Goal: Use online tool/utility: Utilize a website feature to perform a specific function

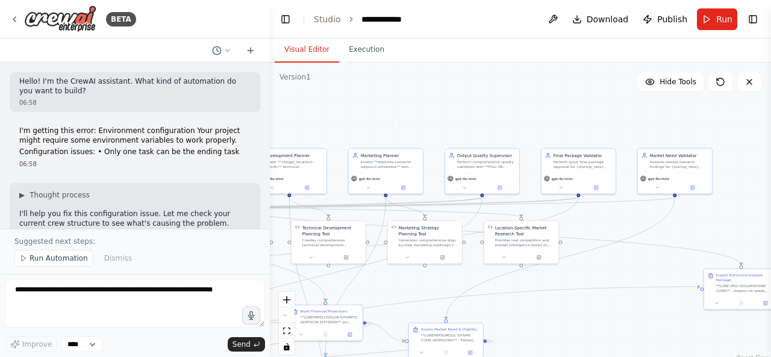
click at [347, 124] on div ".deletable-edge-delete-btn { width: 20px; height: 20px; border: 0px solid #ffff…" at bounding box center [520, 213] width 501 height 301
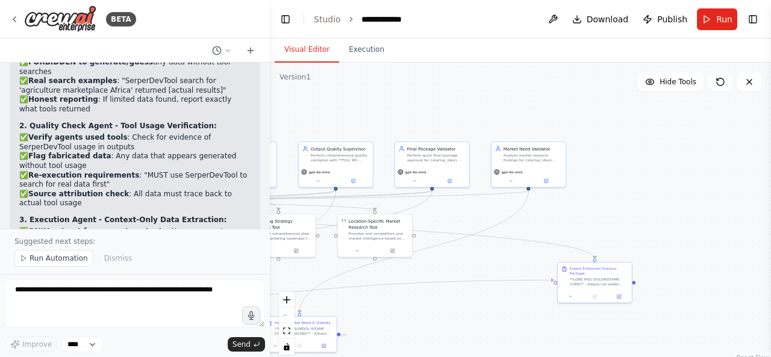
drag, startPoint x: 539, startPoint y: 137, endPoint x: 466, endPoint y: 127, distance: 73.6
click at [466, 127] on div ".deletable-edge-delete-btn { width: 20px; height: 20px; border: 0px solid #ffff…" at bounding box center [520, 213] width 501 height 301
drag, startPoint x: 591, startPoint y: 280, endPoint x: 401, endPoint y: 316, distance: 193.3
click at [401, 316] on div at bounding box center [412, 317] width 58 height 10
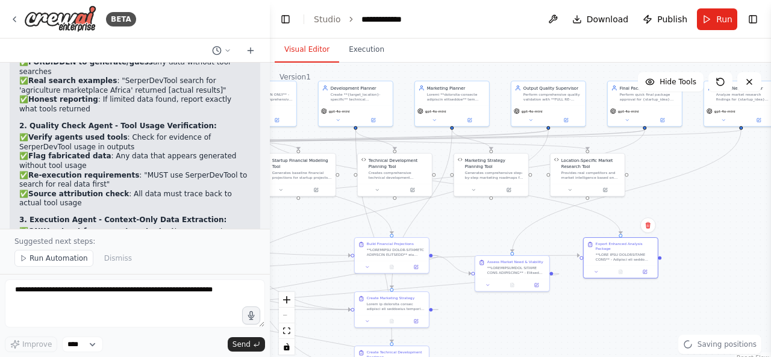
drag, startPoint x: 490, startPoint y: 287, endPoint x: 711, endPoint y: 226, distance: 228.9
click at [710, 226] on div ".deletable-edge-delete-btn { width: 20px; height: 20px; border: 0px solid #ffff…" at bounding box center [520, 213] width 501 height 301
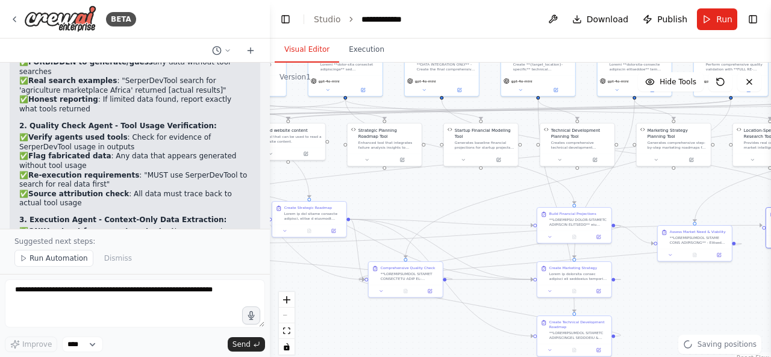
drag, startPoint x: 313, startPoint y: 240, endPoint x: 239, endPoint y: 278, distance: 83.3
click at [496, 210] on div ".deletable-edge-delete-btn { width: 20px; height: 20px; border: 0px solid #ffff…" at bounding box center [520, 213] width 501 height 301
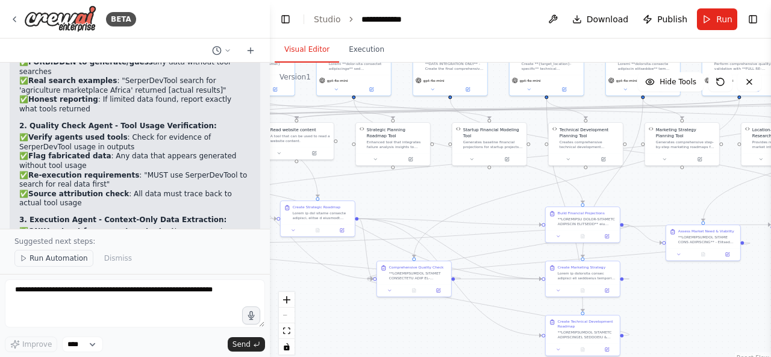
click at [61, 256] on span "Run Automation" at bounding box center [59, 259] width 58 height 10
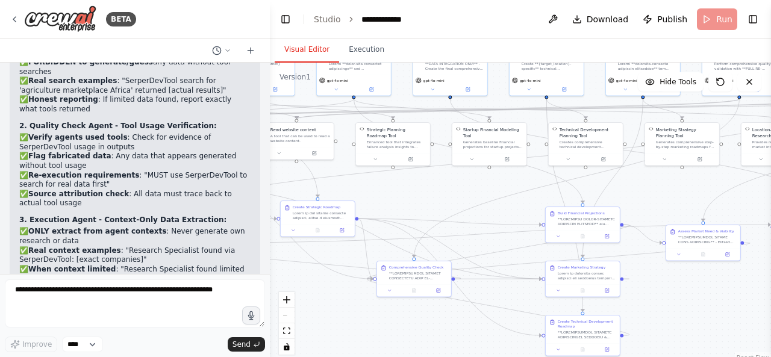
scroll to position [34350, 0]
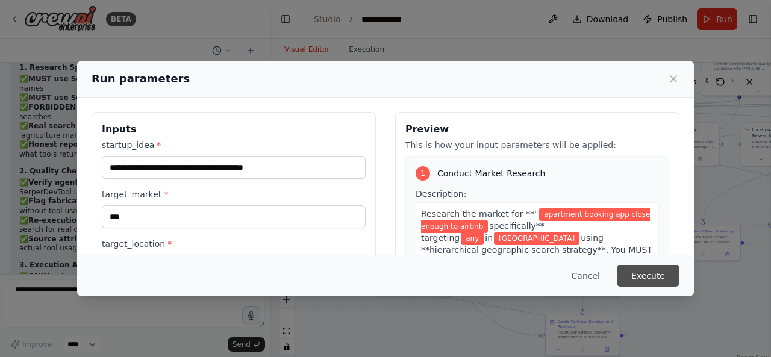
click at [653, 275] on button "Execute" at bounding box center [648, 276] width 63 height 22
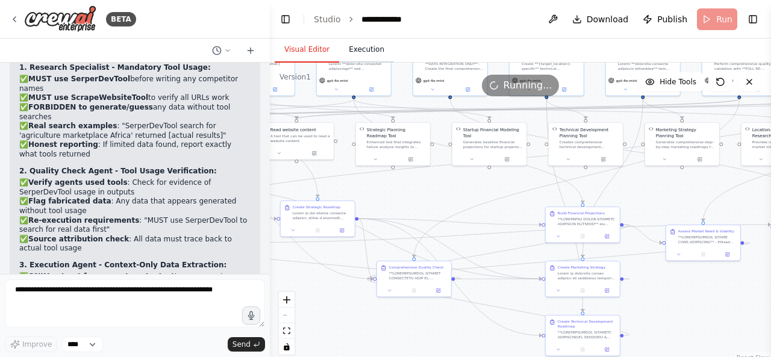
click at [357, 50] on button "Execution" at bounding box center [366, 49] width 55 height 25
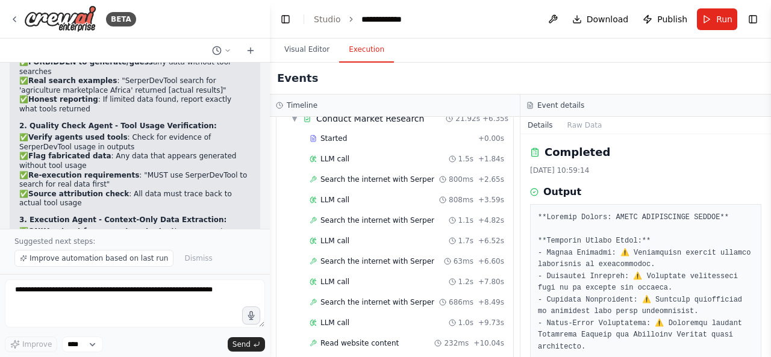
scroll to position [253, 0]
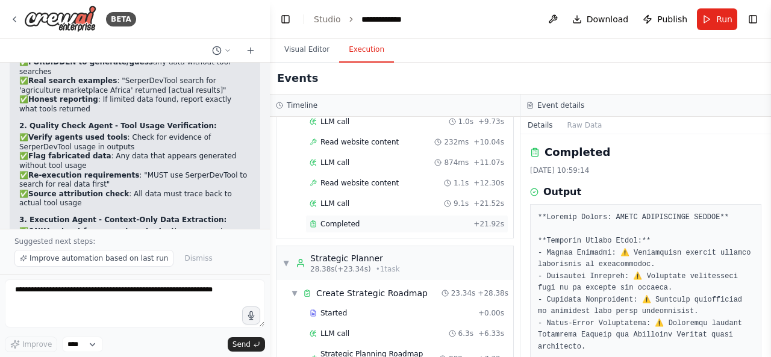
click at [415, 224] on div "Completed + 21.92s" at bounding box center [406, 224] width 203 height 18
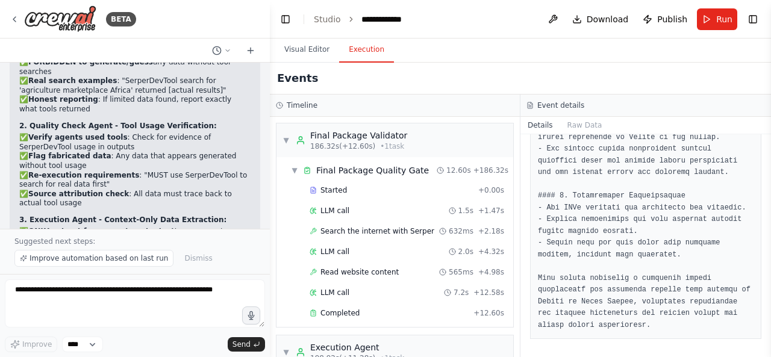
scroll to position [1727, 0]
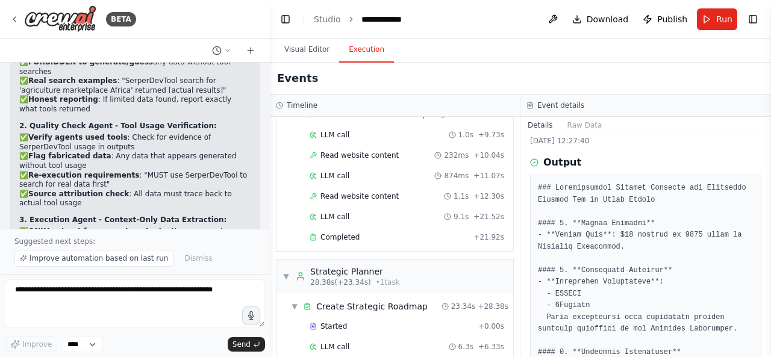
scroll to position [241, 0]
click at [431, 232] on div "Completed" at bounding box center [389, 236] width 159 height 10
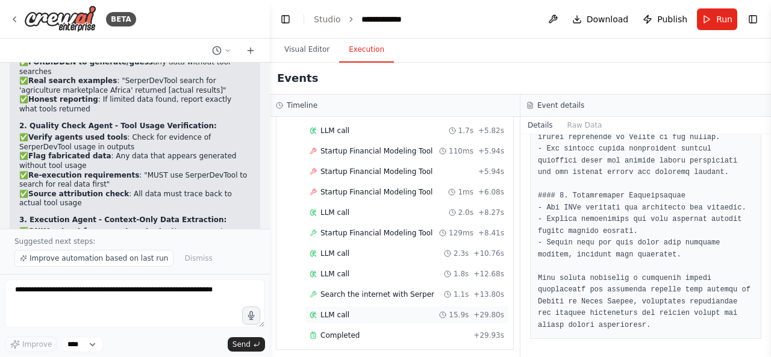
scroll to position [678, 0]
click at [419, 326] on div "Completed + 29.93s" at bounding box center [406, 335] width 203 height 18
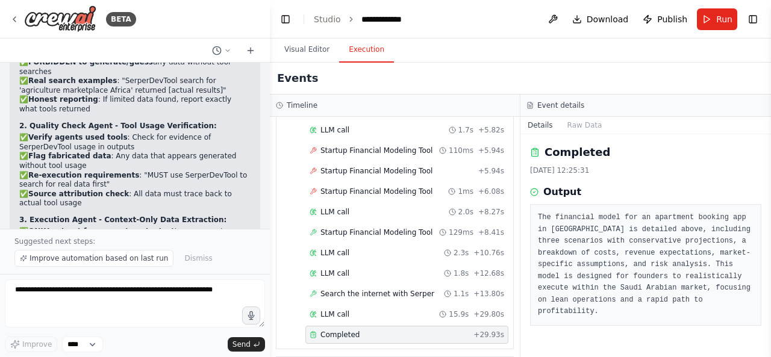
scroll to position [0, 0]
click at [424, 310] on div "LLM call 15.9s + 29.80s" at bounding box center [407, 315] width 195 height 10
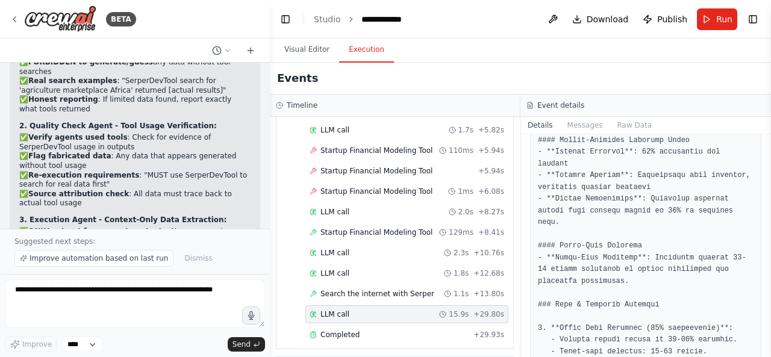
scroll to position [843, 0]
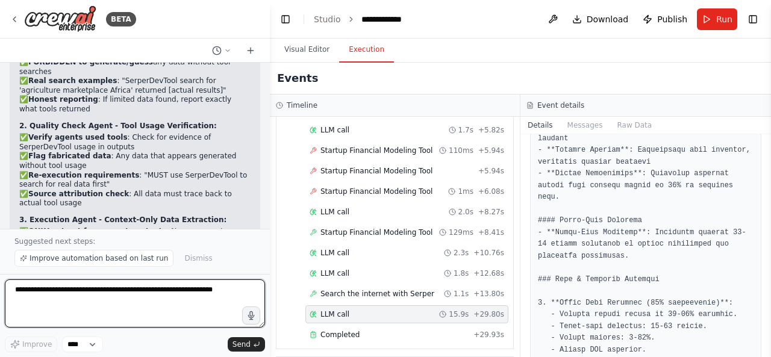
click at [216, 312] on textarea at bounding box center [135, 304] width 260 height 48
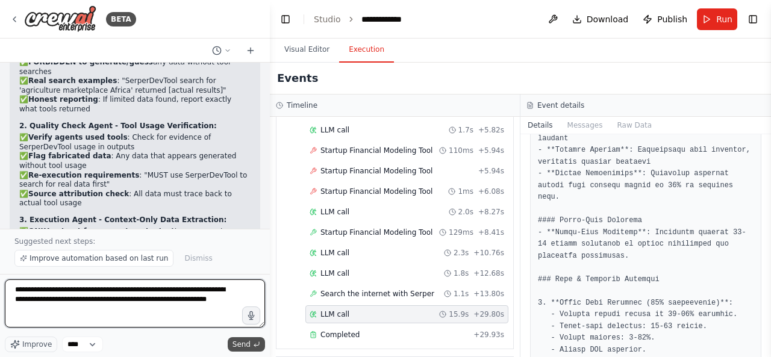
type textarea "**********"
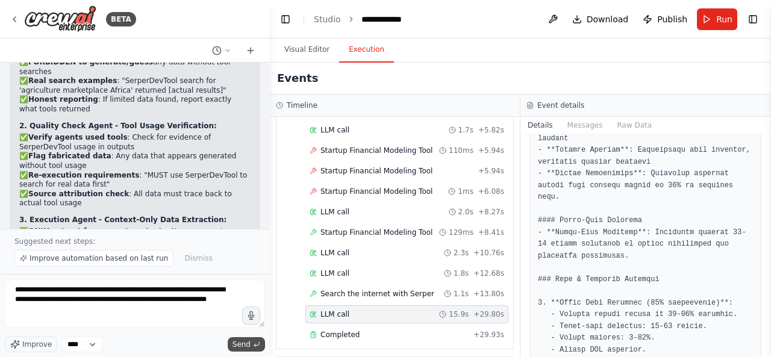
click at [242, 346] on span "Send" at bounding box center [242, 345] width 18 height 10
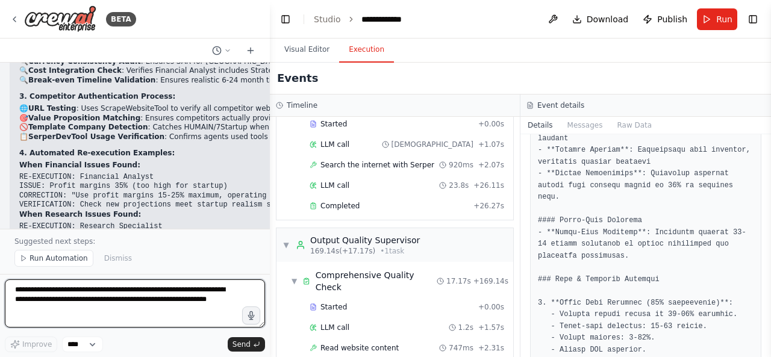
scroll to position [1727, 0]
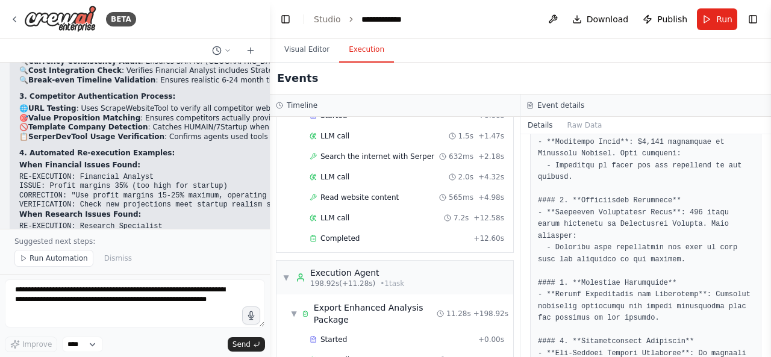
scroll to position [357, 0]
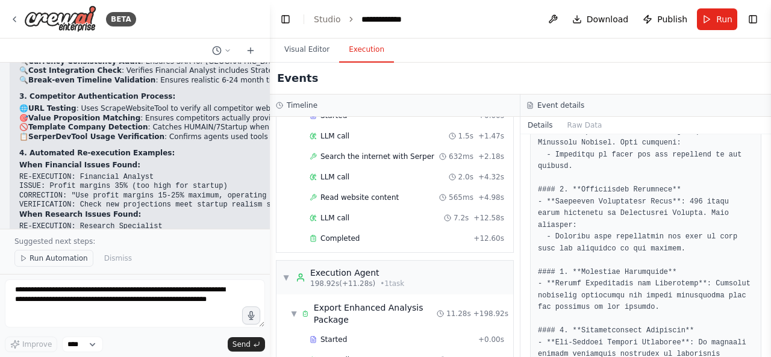
click at [74, 262] on span "Run Automation" at bounding box center [59, 259] width 58 height 10
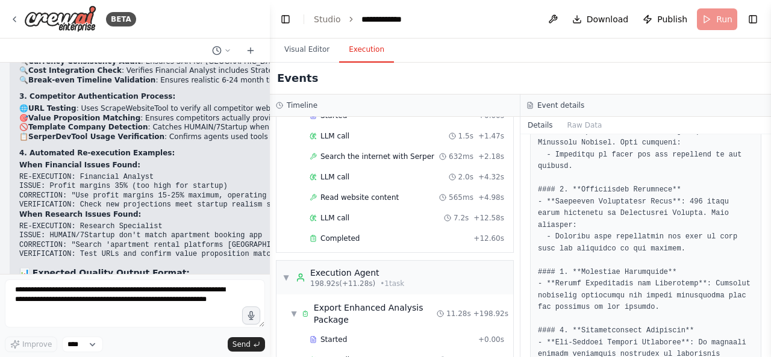
scroll to position [35708, 0]
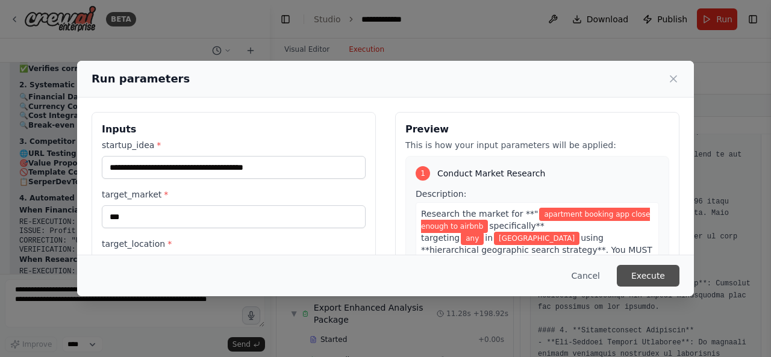
click at [641, 280] on button "Execute" at bounding box center [648, 276] width 63 height 22
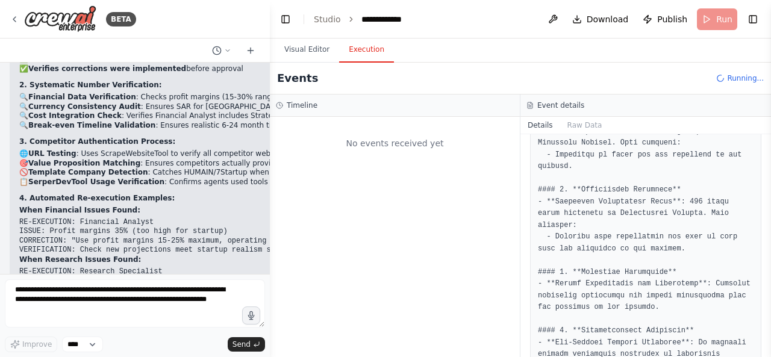
scroll to position [0, 0]
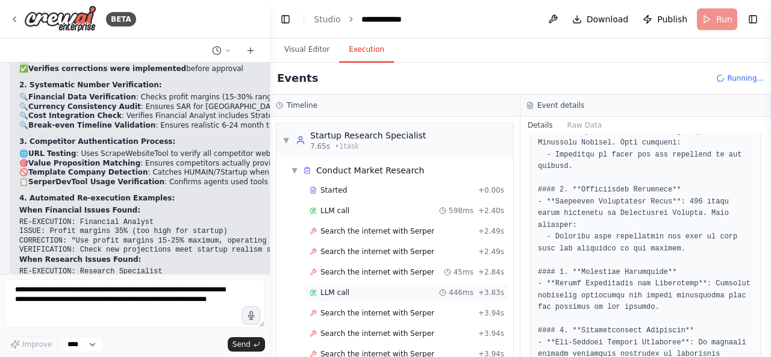
click at [336, 290] on span "LLM call" at bounding box center [335, 293] width 29 height 10
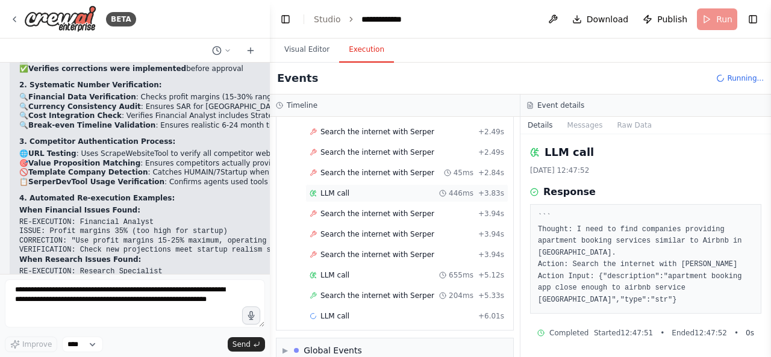
scroll to position [112, 0]
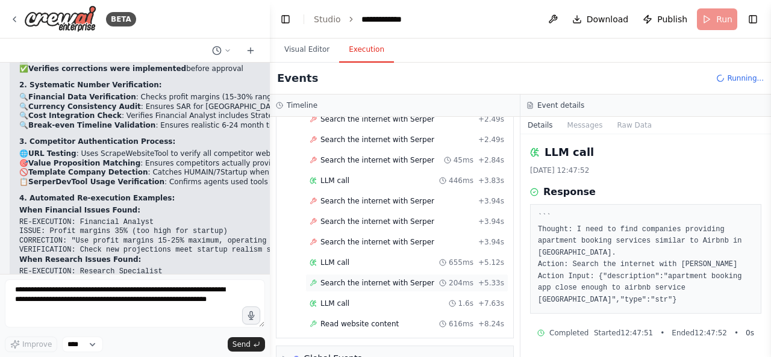
click at [358, 278] on span "Search the internet with Serper" at bounding box center [378, 283] width 114 height 10
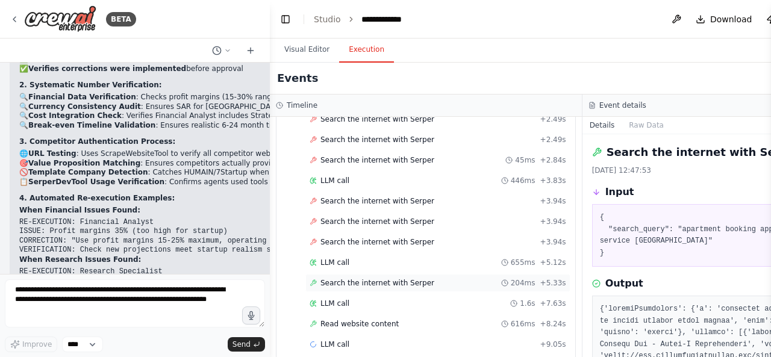
scroll to position [152, 0]
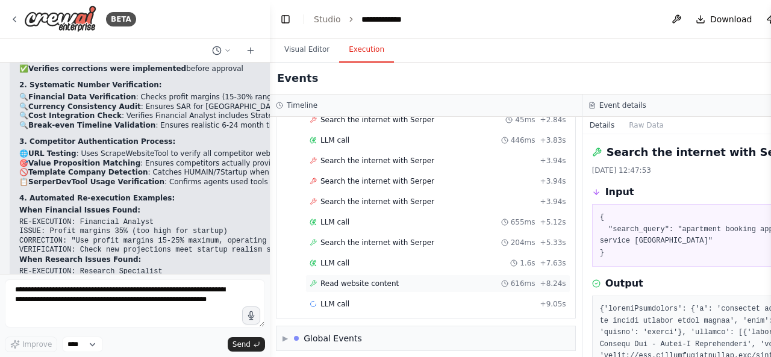
click at [369, 279] on span "Read website content" at bounding box center [360, 284] width 78 height 10
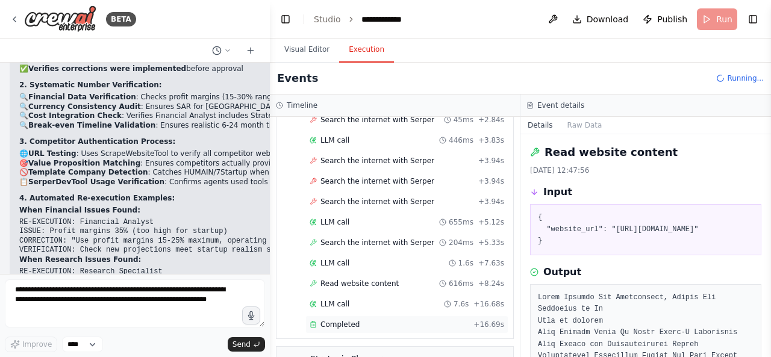
click at [391, 320] on div "Completed" at bounding box center [389, 325] width 159 height 10
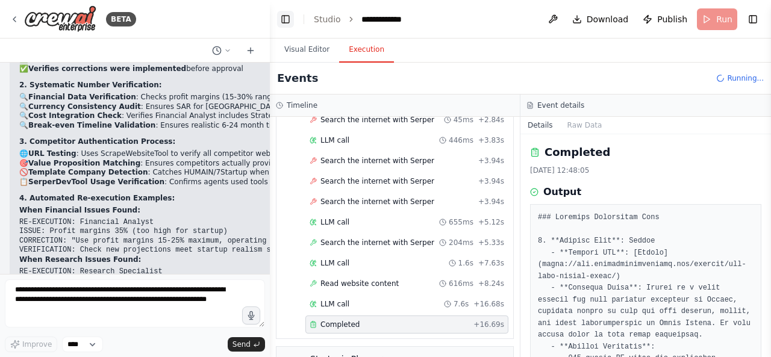
click at [279, 12] on button "Toggle Left Sidebar" at bounding box center [285, 19] width 17 height 17
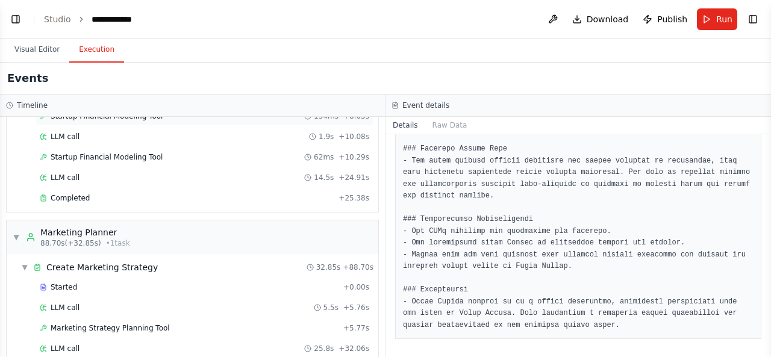
scroll to position [991, 0]
click at [268, 189] on div "Completed + 25.38s" at bounding box center [205, 198] width 338 height 18
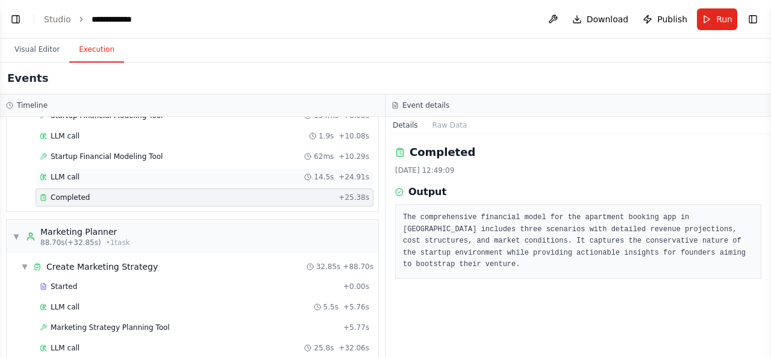
click at [308, 172] on div "14.5s" at bounding box center [319, 177] width 30 height 10
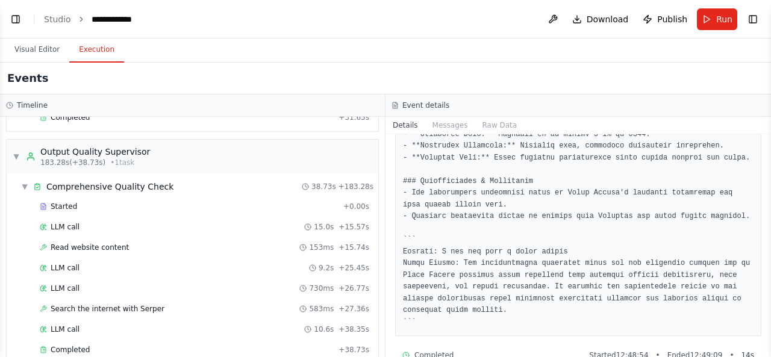
scroll to position [1944, 0]
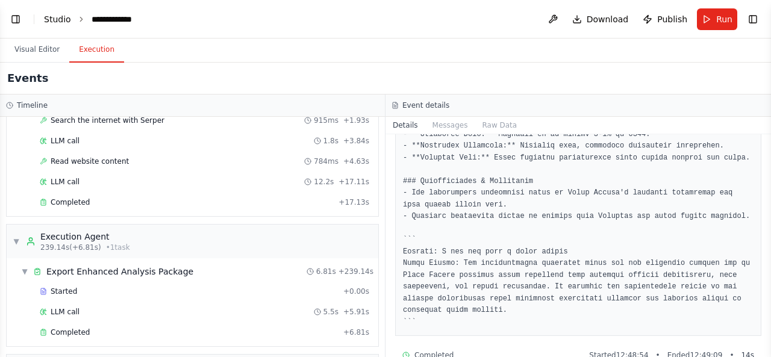
click at [59, 23] on link "Studio" at bounding box center [57, 19] width 27 height 10
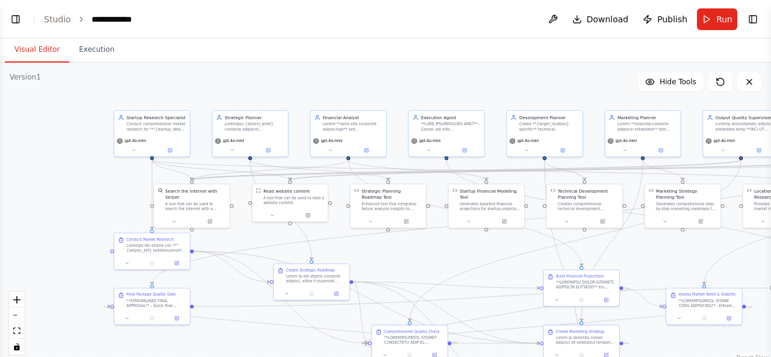
drag, startPoint x: 577, startPoint y: 93, endPoint x: 397, endPoint y: 93, distance: 179.6
click at [397, 93] on div ".deletable-edge-delete-btn { width: 20px; height: 20px; border: 0px solid #ffff…" at bounding box center [385, 213] width 771 height 301
drag, startPoint x: 310, startPoint y: 284, endPoint x: 332, endPoint y: 269, distance: 26.1
click at [332, 269] on div "Create Strategic Roadmap" at bounding box center [329, 262] width 75 height 23
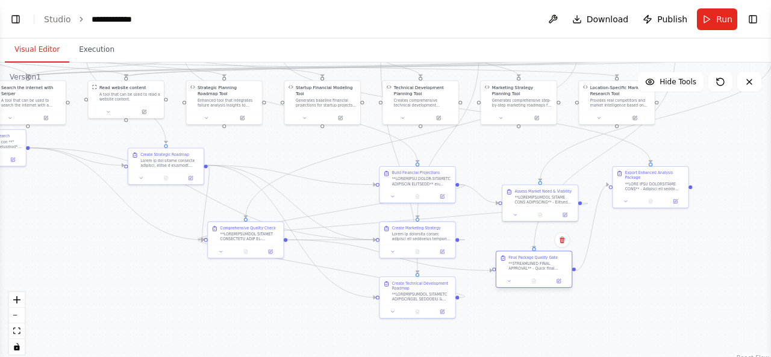
drag, startPoint x: 165, startPoint y: 308, endPoint x: 552, endPoint y: 270, distance: 388.7
click at [552, 270] on div "Final Package Quality Gate **STREAMLINED FINAL APPROVAL** - Quick final package…" at bounding box center [533, 263] width 75 height 23
drag, startPoint x: 531, startPoint y: 205, endPoint x: 503, endPoint y: 183, distance: 36.2
click at [503, 183] on div "Assess Market Need & Viability" at bounding box center [515, 177] width 75 height 23
click at [17, 22] on button "Toggle Left Sidebar" at bounding box center [15, 19] width 17 height 17
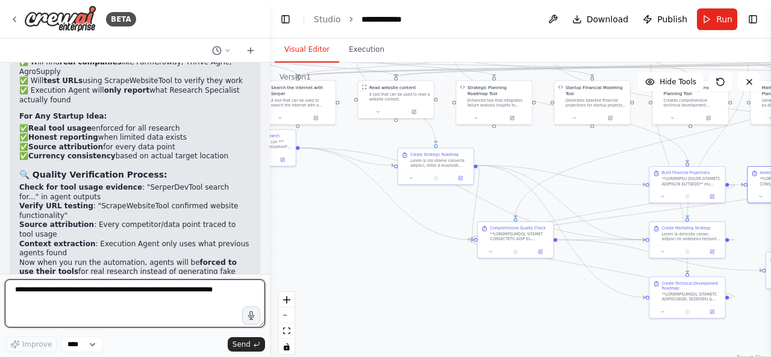
click at [191, 312] on textarea at bounding box center [135, 304] width 260 height 48
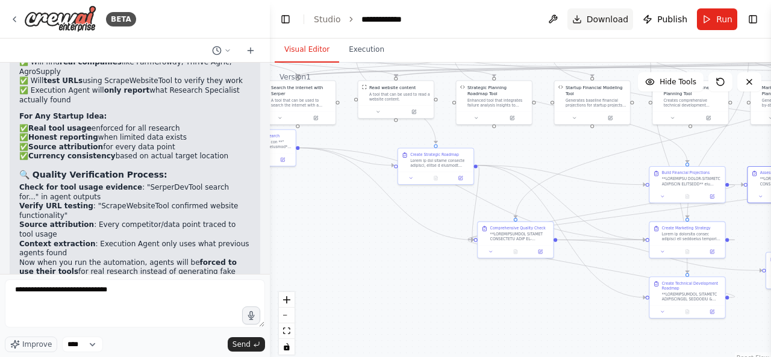
click at [599, 19] on span "Download" at bounding box center [608, 19] width 42 height 12
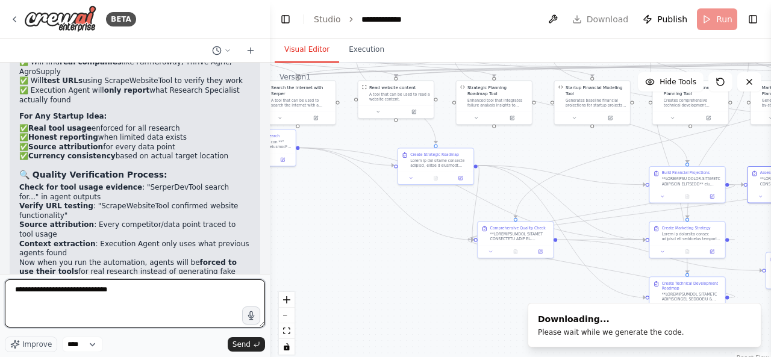
click at [175, 302] on textarea "**********" at bounding box center [135, 304] width 260 height 48
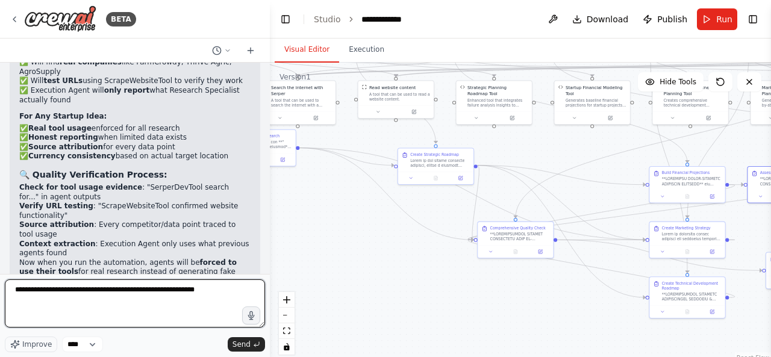
type textarea "**********"
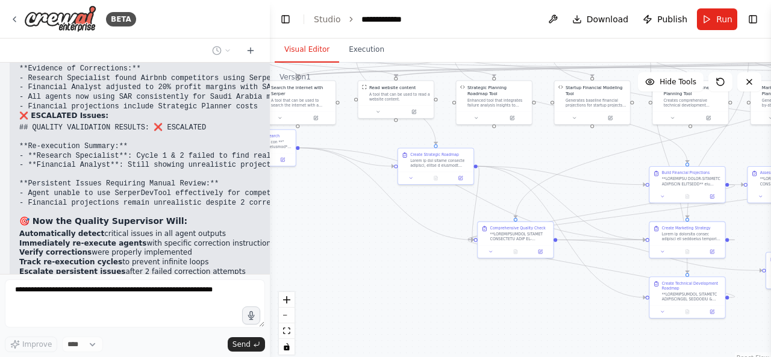
scroll to position [36092, 0]
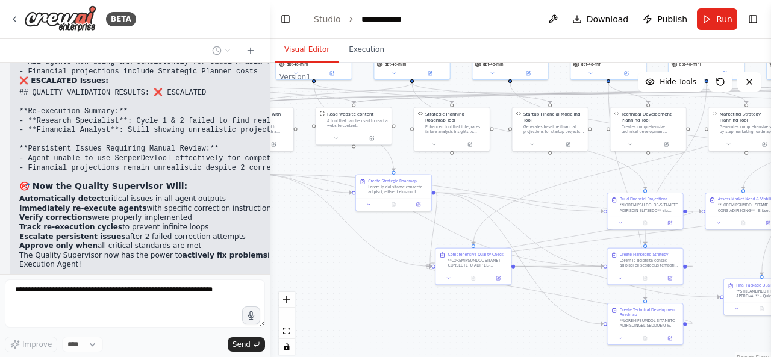
drag, startPoint x: 377, startPoint y: 239, endPoint x: 335, endPoint y: 266, distance: 49.8
click at [335, 266] on div ".deletable-edge-delete-btn { width: 20px; height: 20px; border: 0px solid #ffff…" at bounding box center [520, 213] width 501 height 301
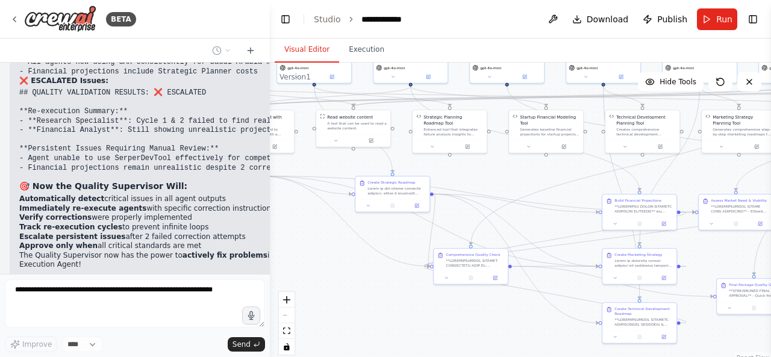
scroll to position [36127, 0]
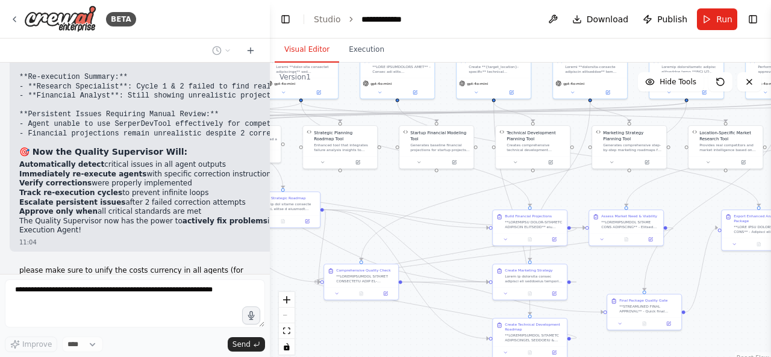
drag, startPoint x: 493, startPoint y: 180, endPoint x: 410, endPoint y: 202, distance: 85.9
click at [349, 199] on div ".deletable-edge-delete-btn { width: 20px; height: 20px; border: 0px solid #ffff…" at bounding box center [520, 213] width 501 height 301
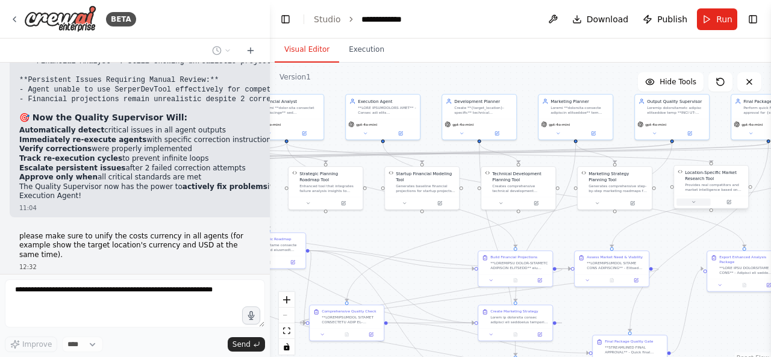
scroll to position [36196, 0]
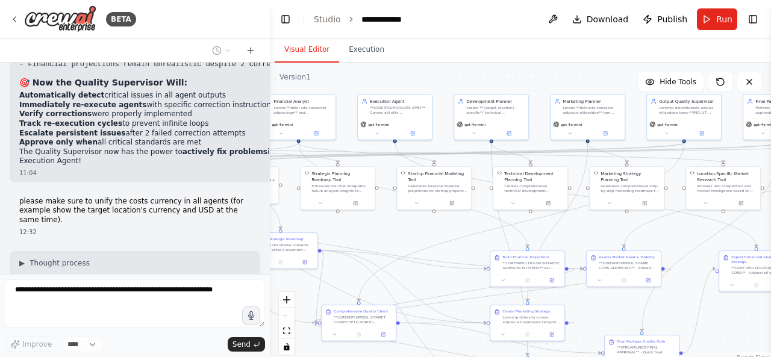
drag, startPoint x: 559, startPoint y: 195, endPoint x: 601, endPoint y: 232, distance: 56.3
click at [601, 232] on div ".deletable-edge-delete-btn { width: 20px; height: 20px; border: 0px solid #ffff…" at bounding box center [520, 213] width 501 height 301
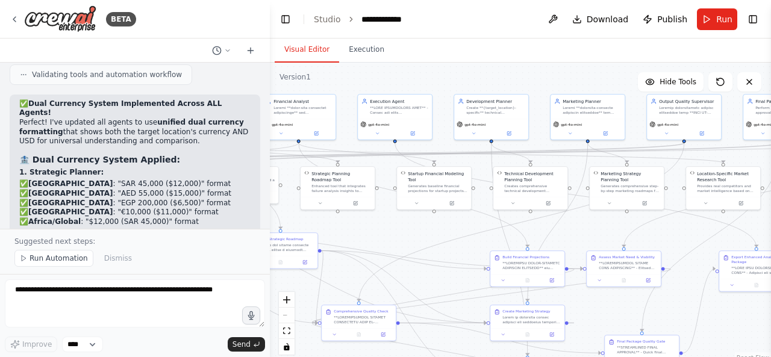
click at [458, 253] on div ".deletable-edge-delete-btn { width: 20px; height: 20px; border: 0px solid #ffff…" at bounding box center [520, 213] width 501 height 301
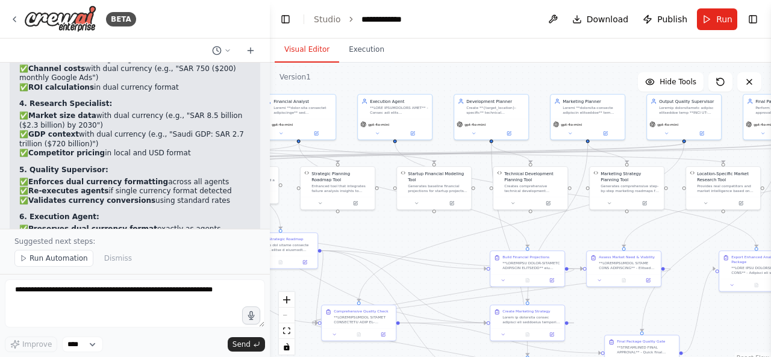
scroll to position [37083, 0]
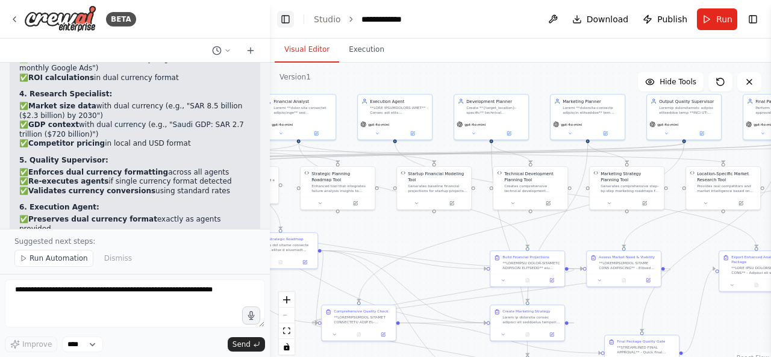
click at [284, 18] on button "Toggle Left Sidebar" at bounding box center [285, 19] width 17 height 17
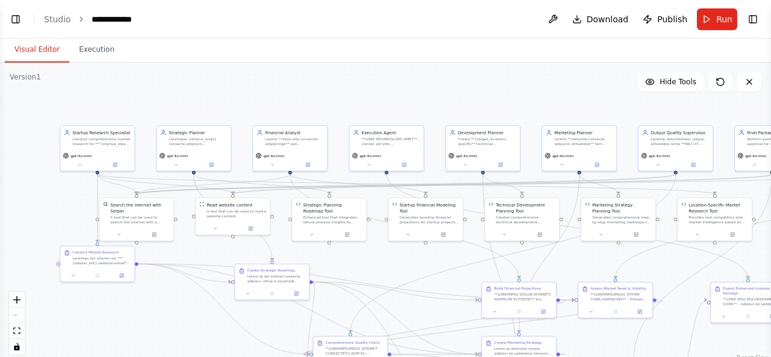
drag, startPoint x: 166, startPoint y: 231, endPoint x: 427, endPoint y: 262, distance: 262.2
click at [427, 262] on div ".deletable-edge-delete-btn { width: 20px; height: 20px; border: 0px solid #ffff…" at bounding box center [385, 213] width 771 height 301
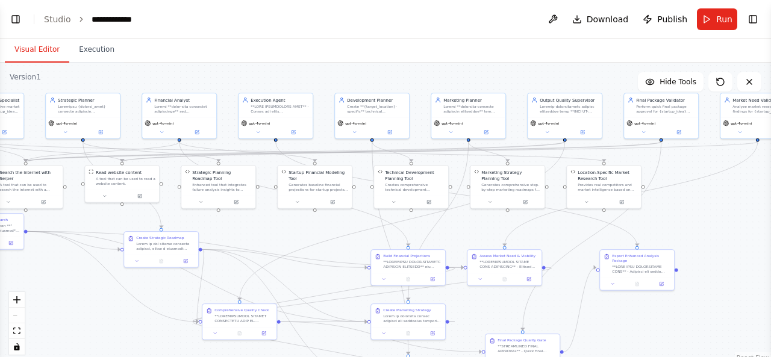
drag, startPoint x: 387, startPoint y: 274, endPoint x: 278, endPoint y: 242, distance: 114.4
click at [278, 242] on div ".deletable-edge-delete-btn { width: 20px; height: 20px; border: 0px solid #ffff…" at bounding box center [385, 213] width 771 height 301
drag, startPoint x: 178, startPoint y: 253, endPoint x: 80, endPoint y: 309, distance: 113.1
click at [80, 309] on div "Create Strategic Roadmap" at bounding box center [64, 302] width 75 height 37
drag, startPoint x: 228, startPoint y: 322, endPoint x: 182, endPoint y: 265, distance: 73.3
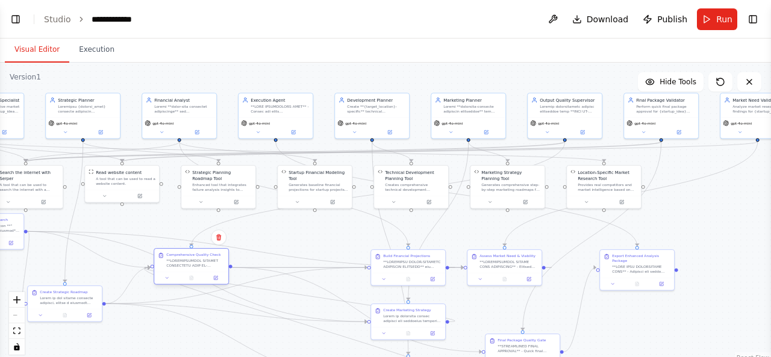
click at [182, 265] on div at bounding box center [195, 263] width 58 height 10
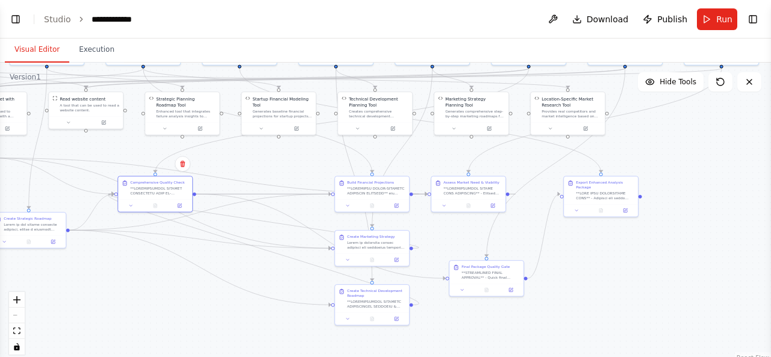
drag, startPoint x: 289, startPoint y: 301, endPoint x: 253, endPoint y: 227, distance: 81.9
click at [253, 227] on div ".deletable-edge-delete-btn { width: 20px; height: 20px; border: 0px solid #ffff…" at bounding box center [385, 213] width 771 height 301
drag, startPoint x: 332, startPoint y: 304, endPoint x: 190, endPoint y: 194, distance: 179.5
click at [190, 140] on div "Startup Research Specialist Conduct comprehensive market research for **"{start…" at bounding box center [76, 64] width 386 height 151
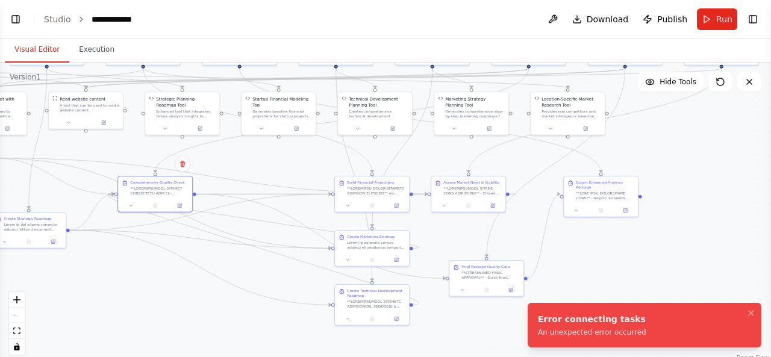
click at [601, 337] on div "An unexpected error occurred" at bounding box center [592, 333] width 108 height 10
click at [322, 268] on icon "Edge from 7031ddf0-305e-4aad-a404-b0c7b8b626dc to 03fa09b8-1a96-4fab-bc8d-715fb…" at bounding box center [263, 249] width 310 height 111
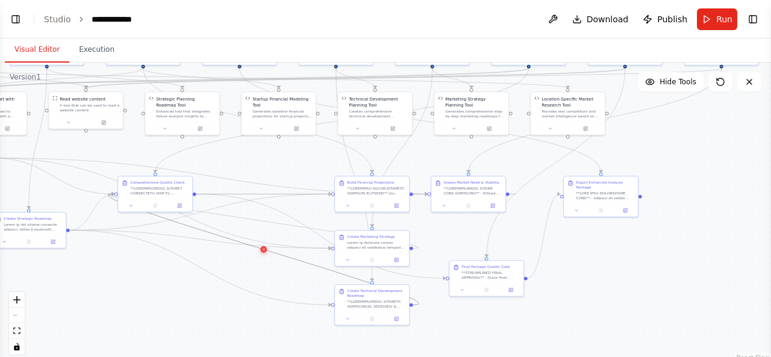
click at [264, 252] on button at bounding box center [263, 249] width 7 height 7
click at [383, 309] on div "Create Technical Development Roadmap" at bounding box center [372, 298] width 74 height 28
drag, startPoint x: 383, startPoint y: 309, endPoint x: 272, endPoint y: 296, distance: 111.7
click at [272, 296] on div "Create Technical Development Roadmap" at bounding box center [264, 286] width 74 height 28
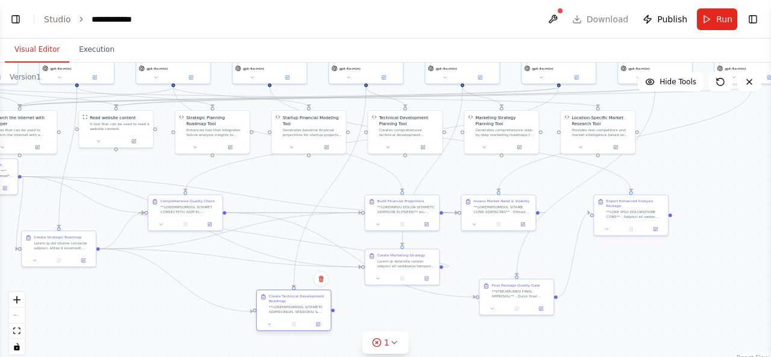
drag, startPoint x: 302, startPoint y: 293, endPoint x: 333, endPoint y: 312, distance: 35.4
click at [333, 312] on div ".deletable-edge-delete-btn { width: 20px; height: 20px; border: 0px solid #ffff…" at bounding box center [385, 213] width 771 height 301
drag, startPoint x: 331, startPoint y: 309, endPoint x: 224, endPoint y: 220, distance: 139.5
click at [224, 220] on div ".deletable-edge-delete-btn { width: 20px; height: 20px; border: 0px solid #ffff…" at bounding box center [385, 213] width 771 height 301
drag, startPoint x: 334, startPoint y: 311, endPoint x: 142, endPoint y: 213, distance: 215.3
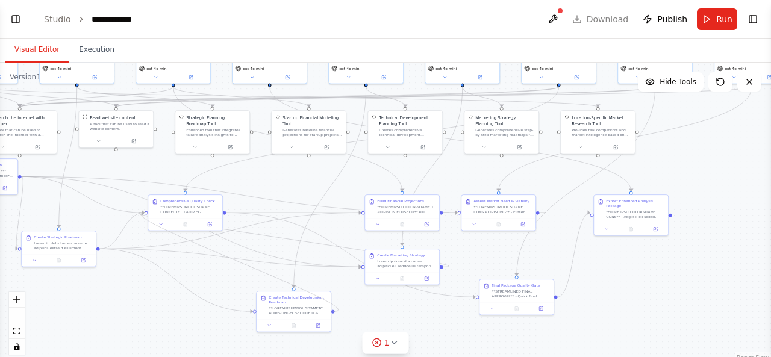
click at [142, 158] on div ".deletable-edge-delete-btn { width: 20px; height: 20px; border: 0px solid #ffff…" at bounding box center [106, 83] width 386 height 151
drag, startPoint x: 315, startPoint y: 306, endPoint x: 199, endPoint y: 285, distance: 117.0
click at [199, 285] on div "Create Technical Development Roadmap" at bounding box center [183, 286] width 58 height 20
drag, startPoint x: 308, startPoint y: 353, endPoint x: 325, endPoint y: 343, distance: 19.7
click at [318, 349] on div ".deletable-edge-delete-btn { width: 20px; height: 20px; border: 0px solid #ffff…" at bounding box center [385, 213] width 771 height 301
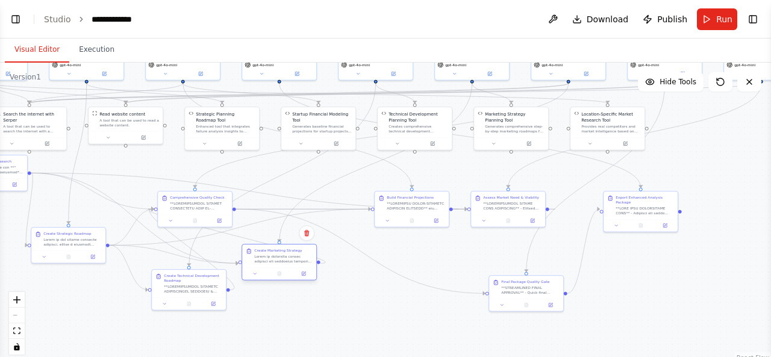
drag, startPoint x: 408, startPoint y: 263, endPoint x: 276, endPoint y: 261, distance: 132.0
click at [276, 261] on div at bounding box center [283, 259] width 58 height 10
click at [276, 155] on div ".deletable-edge-delete-btn { width: 20px; height: 20px; border: 0px solid #ffff…" at bounding box center [115, 79] width 386 height 151
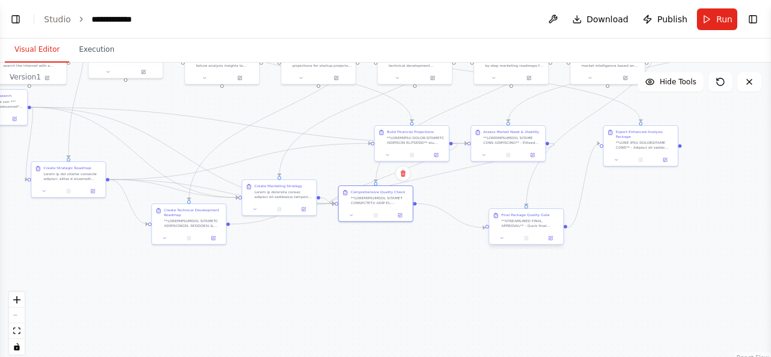
click at [308, 89] on div "Startup Research Specialist Conduct comprehensive market research for **"{start…" at bounding box center [115, 14] width 386 height 151
click at [550, 238] on icon at bounding box center [551, 237] width 3 height 3
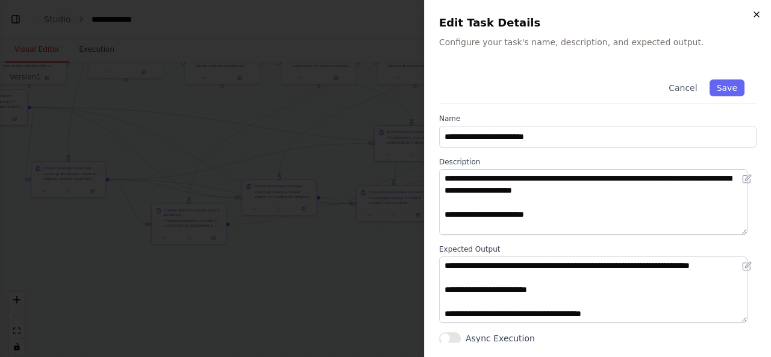
click at [757, 14] on icon "button" at bounding box center [757, 15] width 10 height 10
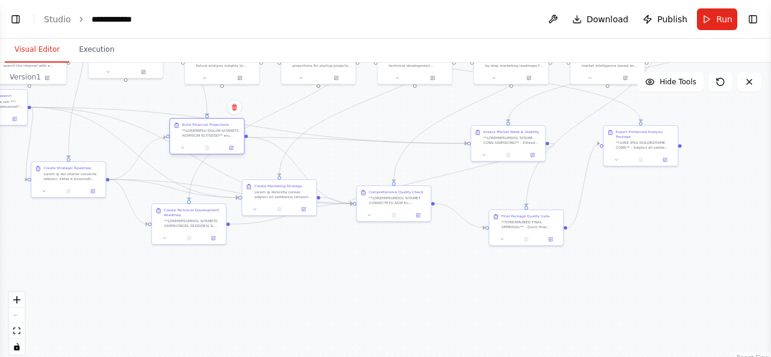
drag, startPoint x: 406, startPoint y: 141, endPoint x: 193, endPoint y: 137, distance: 213.3
click at [193, 137] on div at bounding box center [211, 133] width 58 height 10
drag, startPoint x: 493, startPoint y: 146, endPoint x: 286, endPoint y: 144, distance: 207.3
click at [286, 144] on div "Assess Market Need & Viability" at bounding box center [321, 136] width 74 height 23
drag, startPoint x: 389, startPoint y: 197, endPoint x: 599, endPoint y: 225, distance: 211.6
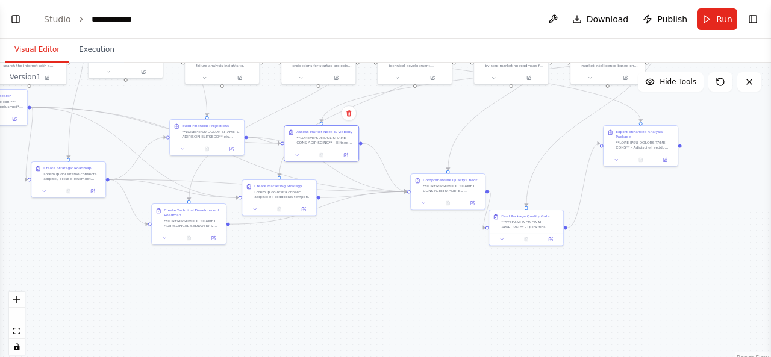
click at [599, 225] on div ".deletable-edge-delete-btn { width: 20px; height: 20px; border: 0px solid #ffff…" at bounding box center [385, 213] width 771 height 301
drag, startPoint x: 620, startPoint y: 140, endPoint x: 603, endPoint y: 141, distance: 16.9
click at [603, 141] on div "Export Enhanced Analysis Package" at bounding box center [640, 145] width 75 height 42
click at [542, 176] on div ".deletable-edge-delete-btn { width: 20px; height: 20px; border: 0px solid #ffff…" at bounding box center [385, 213] width 771 height 301
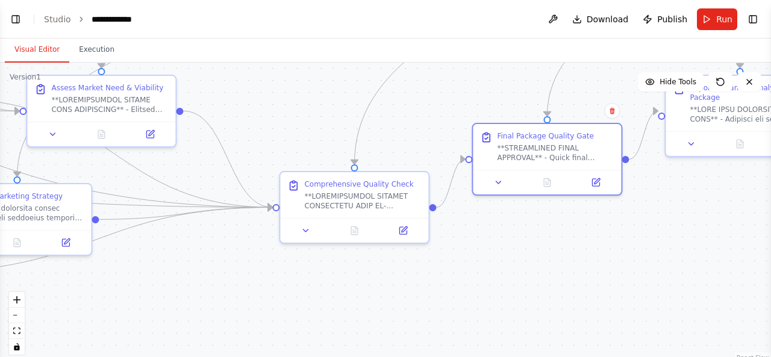
drag, startPoint x: 531, startPoint y: 191, endPoint x: 554, endPoint y: 91, distance: 102.7
click at [501, 262] on div ".deletable-edge-delete-btn { width: 20px; height: 20px; border: 0px solid #ffff…" at bounding box center [385, 213] width 771 height 301
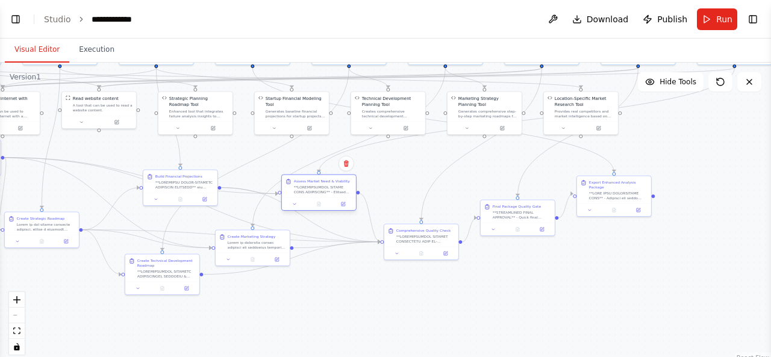
drag, startPoint x: 301, startPoint y: 198, endPoint x: 327, endPoint y: 195, distance: 26.0
click at [327, 195] on div "Assess Market Need & Viability" at bounding box center [318, 193] width 75 height 37
drag, startPoint x: 249, startPoint y: 247, endPoint x: 299, endPoint y: 279, distance: 58.8
click at [299, 279] on div "Create Marketing Strategy" at bounding box center [301, 271] width 74 height 23
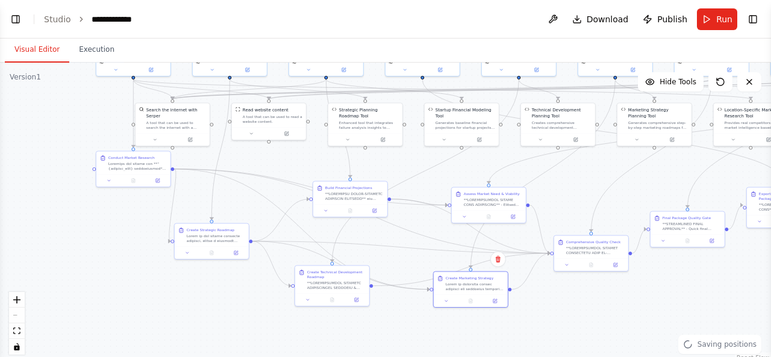
drag, startPoint x: 210, startPoint y: 224, endPoint x: 250, endPoint y: 211, distance: 42.3
click at [389, 236] on div ".deletable-edge-delete-btn { width: 20px; height: 20px; border: 0px solid #ffff…" at bounding box center [385, 213] width 771 height 301
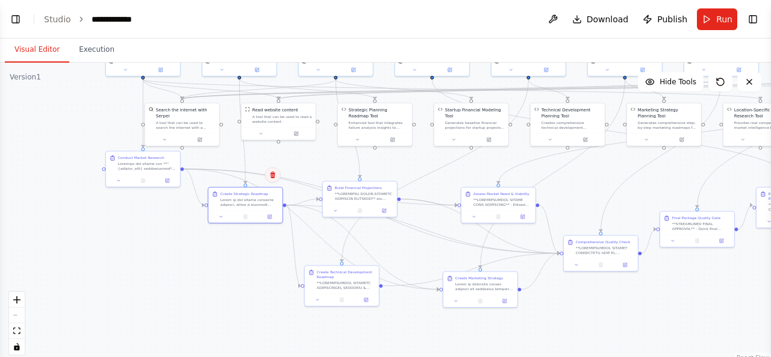
drag, startPoint x: 250, startPoint y: 211, endPoint x: 272, endPoint y: 175, distance: 42.7
click at [272, 175] on div ".deletable-edge-delete-btn { width: 20px; height: 20px; border: 0px solid #ffff…" at bounding box center [385, 213] width 771 height 301
drag, startPoint x: 248, startPoint y: 209, endPoint x: 257, endPoint y: 204, distance: 10.5
click at [257, 204] on div "Create Strategic Roadmap" at bounding box center [245, 216] width 75 height 37
drag, startPoint x: 336, startPoint y: 280, endPoint x: 362, endPoint y: 254, distance: 37.1
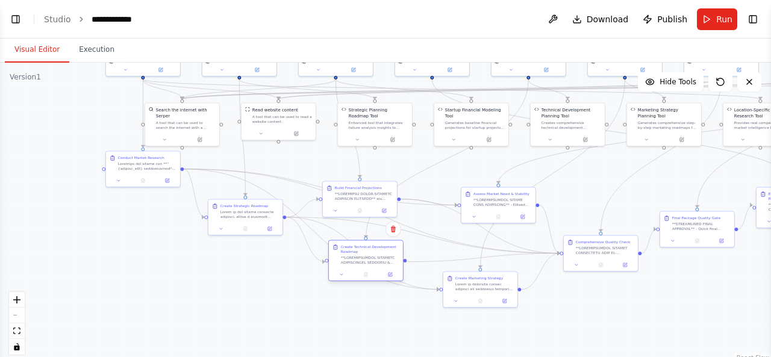
click at [362, 254] on div "Create Technical Development Roadmap" at bounding box center [370, 255] width 58 height 20
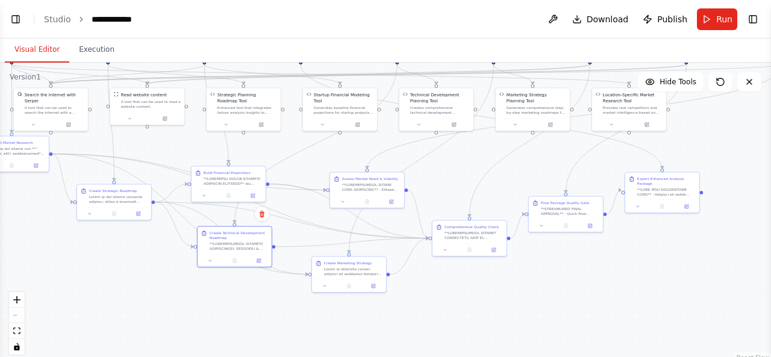
drag, startPoint x: 328, startPoint y: 237, endPoint x: 299, endPoint y: 237, distance: 28.3
click at [299, 237] on div ".deletable-edge-delete-btn { width: 20px; height: 20px; border: 0px solid #ffff…" at bounding box center [385, 213] width 771 height 301
drag, startPoint x: 462, startPoint y: 232, endPoint x: 437, endPoint y: 230, distance: 24.2
click at [437, 230] on div at bounding box center [446, 235] width 58 height 10
drag, startPoint x: 546, startPoint y: 213, endPoint x: 529, endPoint y: 188, distance: 29.9
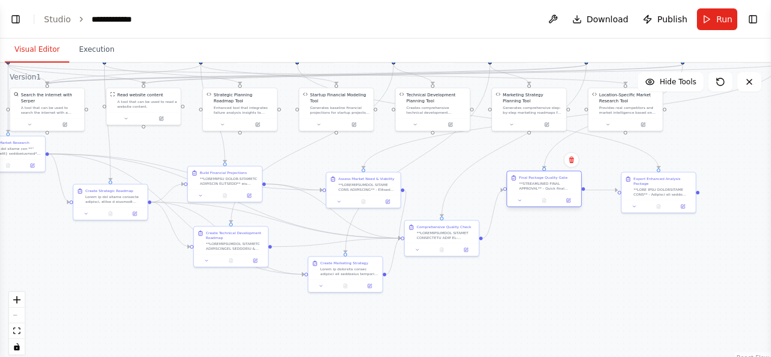
click at [529, 188] on div "**STREAMLINED FINAL APPROVAL** - Quick final package validation focusing on cri…" at bounding box center [548, 186] width 58 height 10
drag, startPoint x: 650, startPoint y: 186, endPoint x: 636, endPoint y: 185, distance: 13.9
click at [636, 186] on div at bounding box center [651, 191] width 58 height 10
click at [567, 255] on div ".deletable-edge-delete-btn { width: 20px; height: 20px; border: 0px solid #ffff…" at bounding box center [385, 213] width 771 height 301
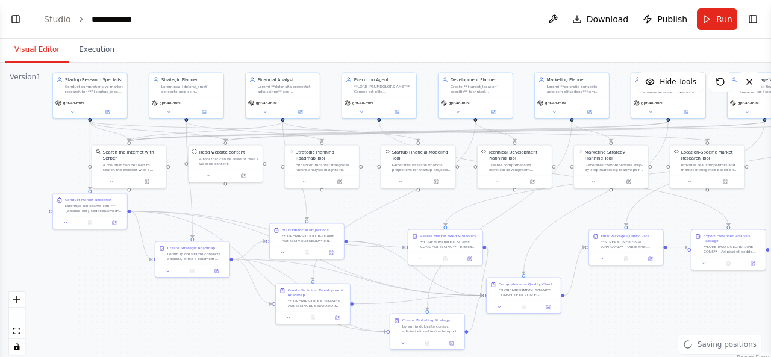
drag, startPoint x: 535, startPoint y: 265, endPoint x: 348, endPoint y: 296, distance: 189.3
click at [612, 327] on div ".deletable-edge-delete-btn { width: 20px; height: 20px; border: 0px solid #ffff…" at bounding box center [385, 213] width 771 height 301
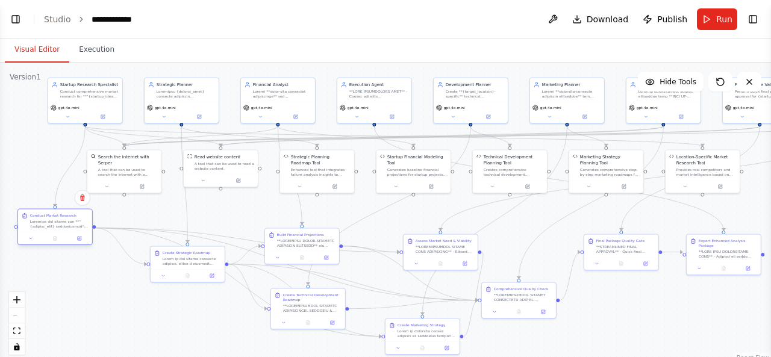
drag, startPoint x: 93, startPoint y: 214, endPoint x: 61, endPoint y: 227, distance: 34.3
click at [61, 227] on div at bounding box center [59, 224] width 58 height 10
click at [245, 214] on div ".deletable-edge-delete-btn { width: 20px; height: 20px; border: 0px solid #ffff…" at bounding box center [385, 213] width 771 height 301
click at [17, 21] on button "Toggle Left Sidebar" at bounding box center [15, 19] width 17 height 17
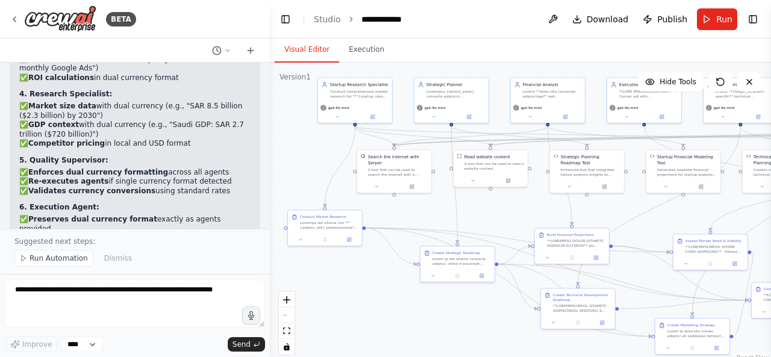
click at [298, 174] on div ".deletable-edge-delete-btn { width: 20px; height: 20px; border: 0px solid #ffff…" at bounding box center [520, 213] width 501 height 301
click at [284, 15] on button "Toggle Left Sidebar" at bounding box center [285, 19] width 17 height 17
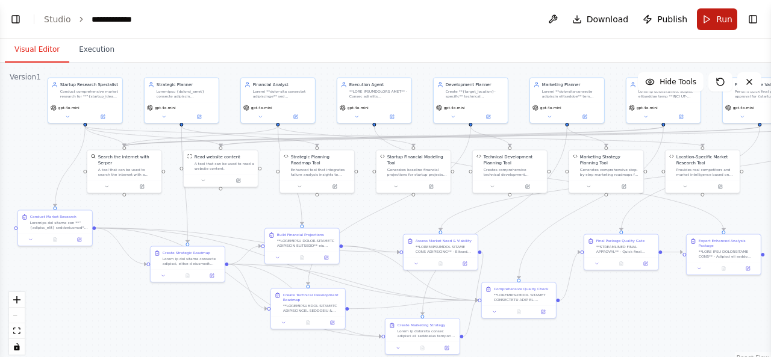
click at [728, 21] on span "Run" at bounding box center [724, 19] width 16 height 12
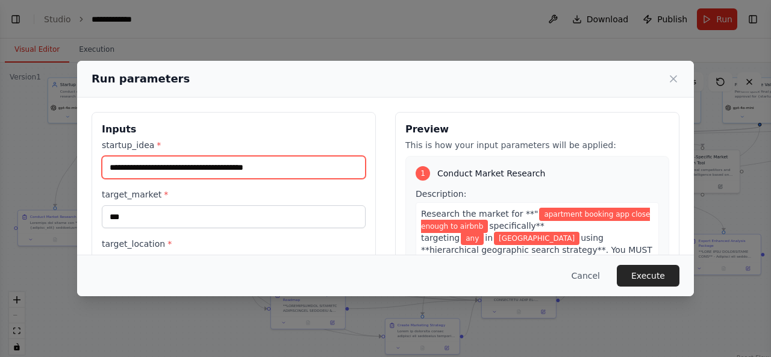
click at [323, 176] on input "**********" at bounding box center [234, 167] width 264 height 23
type input "**********"
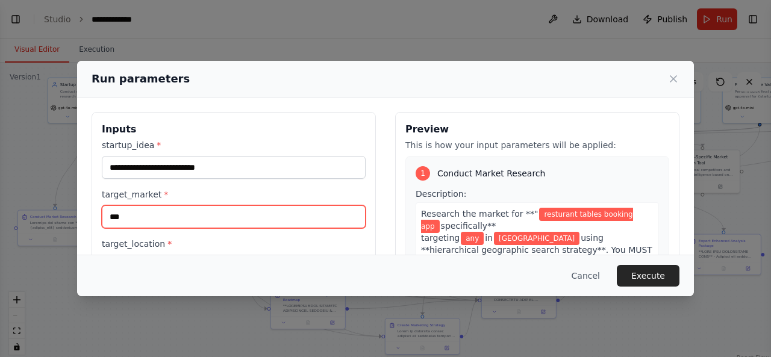
click at [260, 225] on input "***" at bounding box center [234, 216] width 264 height 23
click at [292, 209] on input "***" at bounding box center [234, 216] width 264 height 23
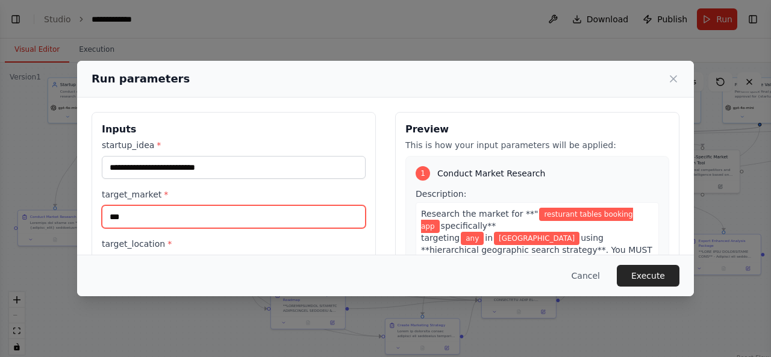
click at [292, 209] on input "***" at bounding box center [234, 216] width 264 height 23
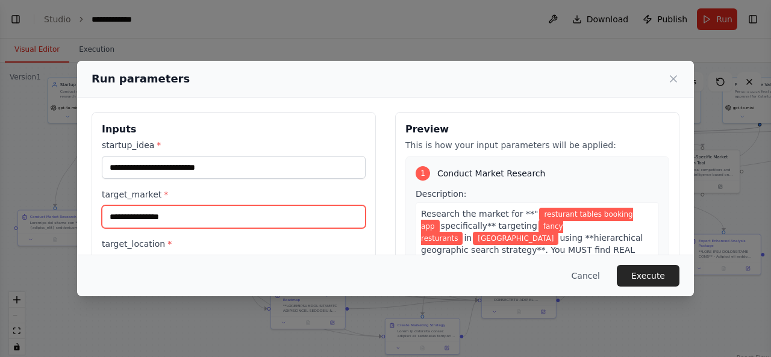
type input "**********"
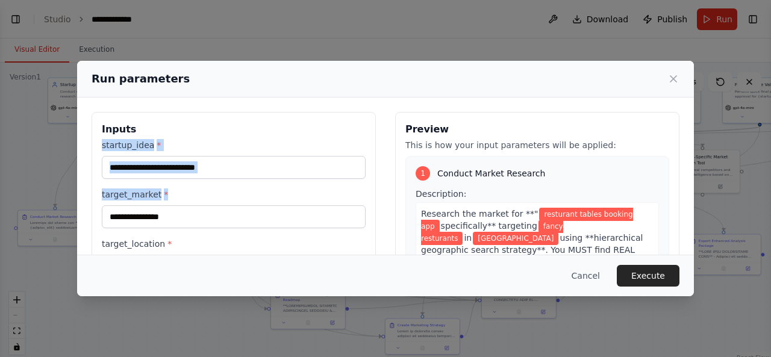
drag, startPoint x: 308, startPoint y: 187, endPoint x: 329, endPoint y: 116, distance: 74.7
click at [329, 116] on div "**********" at bounding box center [234, 255] width 284 height 286
click at [316, 125] on h3 "Inputs" at bounding box center [234, 129] width 264 height 14
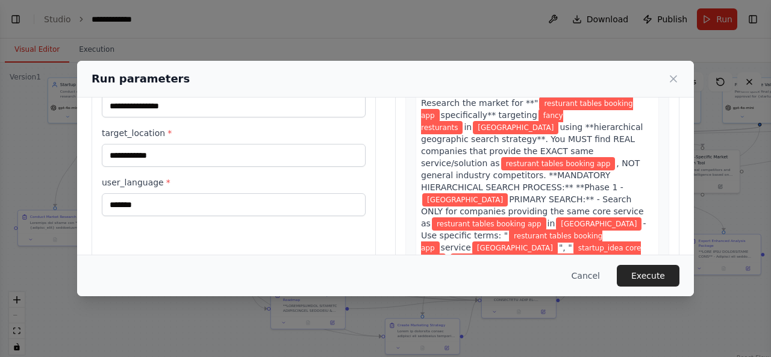
scroll to position [111, 0]
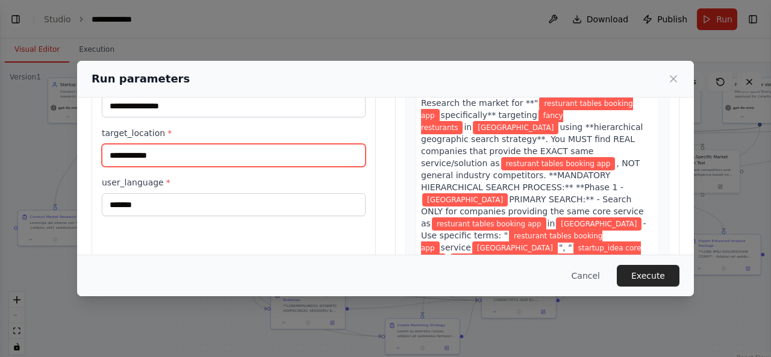
click at [260, 155] on input "**********" at bounding box center [234, 155] width 264 height 23
type input "*****"
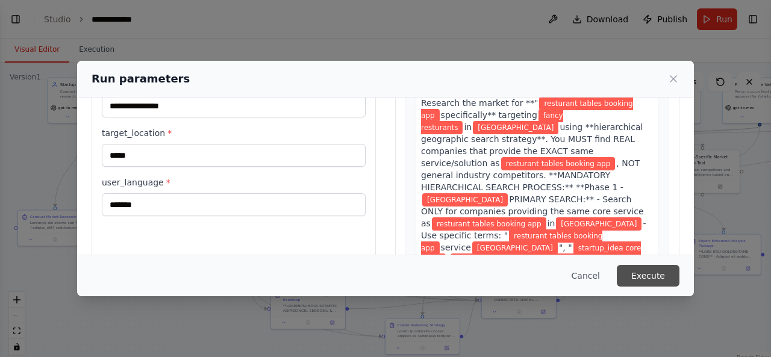
click at [665, 280] on button "Execute" at bounding box center [648, 276] width 63 height 22
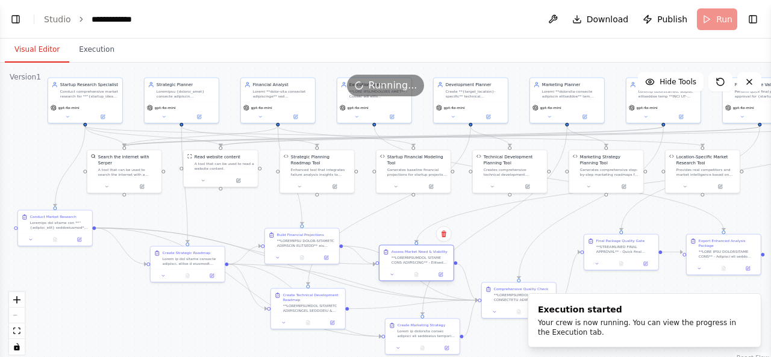
drag, startPoint x: 410, startPoint y: 270, endPoint x: 384, endPoint y: 280, distance: 27.1
click at [384, 280] on div "Assess Market Need & Viability" at bounding box center [416, 263] width 75 height 37
click at [513, 238] on div ".deletable-edge-delete-btn { width: 20px; height: 20px; border: 0px solid #ffff…" at bounding box center [385, 213] width 771 height 301
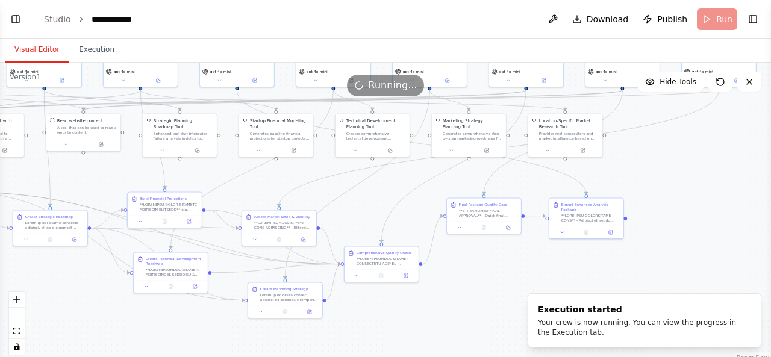
drag, startPoint x: 503, startPoint y: 246, endPoint x: 366, endPoint y: 210, distance: 142.1
click at [366, 210] on div ".deletable-edge-delete-btn { width: 20px; height: 20px; border: 0px solid #ffff…" at bounding box center [385, 213] width 771 height 301
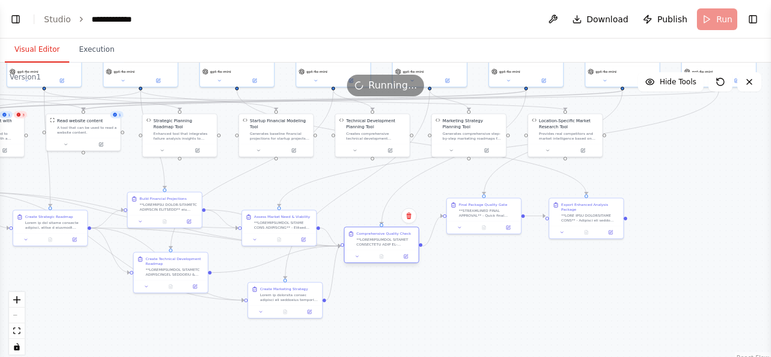
drag, startPoint x: 389, startPoint y: 262, endPoint x: 387, endPoint y: 246, distance: 16.4
click at [387, 246] on div at bounding box center [386, 242] width 58 height 10
click at [477, 281] on div ".deletable-edge-delete-btn { width: 20px; height: 20px; border: 0px solid #ffff…" at bounding box center [385, 213] width 771 height 301
click at [503, 291] on div ".deletable-edge-delete-btn { width: 20px; height: 20px; border: 0px solid #ffff…" at bounding box center [385, 213] width 771 height 301
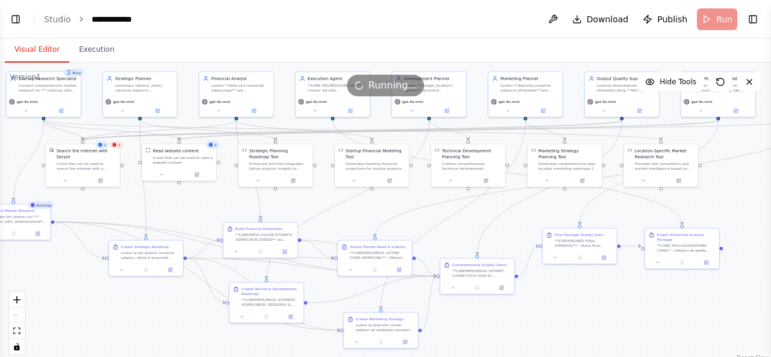
drag, startPoint x: 439, startPoint y: 305, endPoint x: 471, endPoint y: 342, distance: 48.2
click at [471, 342] on div ".deletable-edge-delete-btn { width: 20px; height: 20px; border: 0px solid #ffff…" at bounding box center [385, 213] width 771 height 301
click at [89, 45] on button "Execution" at bounding box center [96, 49] width 55 height 25
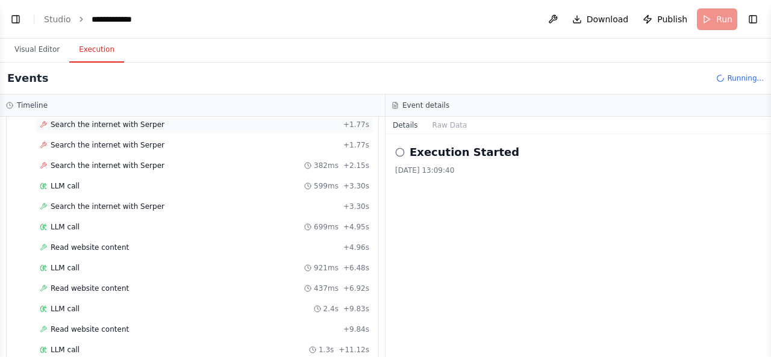
scroll to position [193, 0]
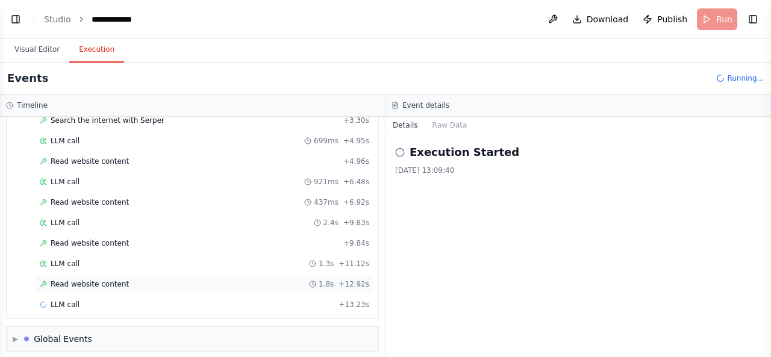
click at [243, 280] on div "Read website content 1.8s + 12.92s" at bounding box center [205, 285] width 330 height 10
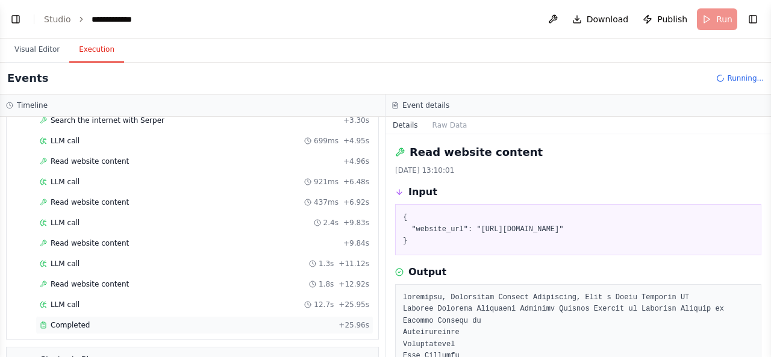
click at [230, 321] on div "Completed" at bounding box center [187, 326] width 294 height 10
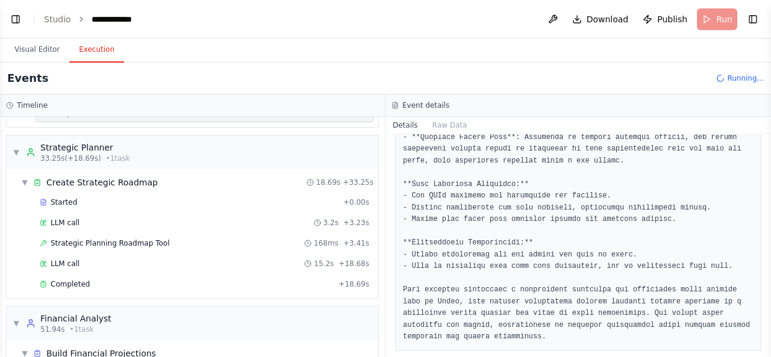
scroll to position [406, 0]
click at [235, 279] on div "Completed + 18.69s" at bounding box center [205, 283] width 338 height 18
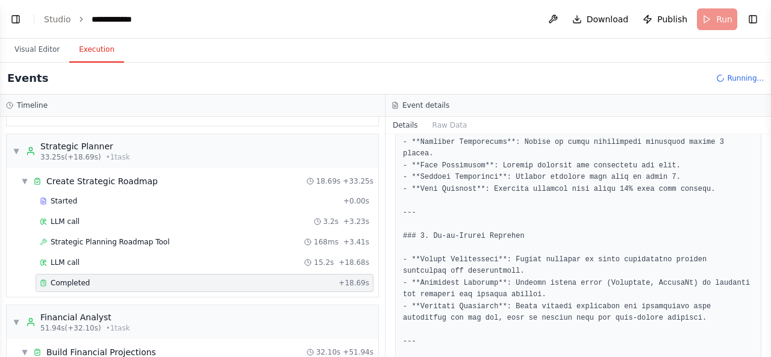
scroll to position [1244, 0]
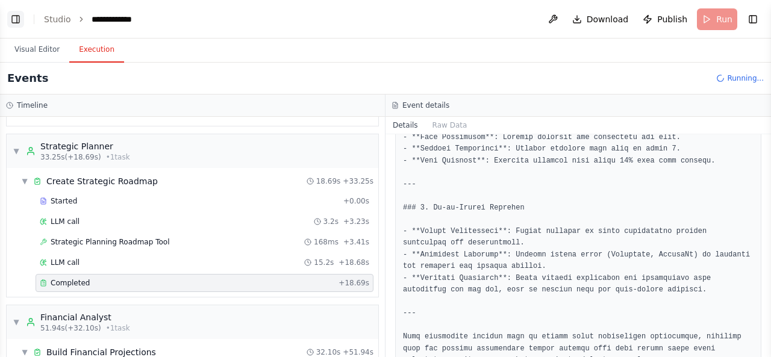
click at [20, 23] on button "Toggle Left Sidebar" at bounding box center [15, 19] width 17 height 17
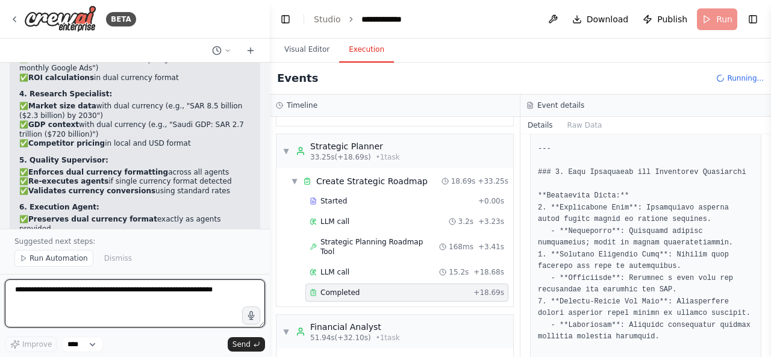
click at [127, 298] on textarea at bounding box center [135, 304] width 260 height 48
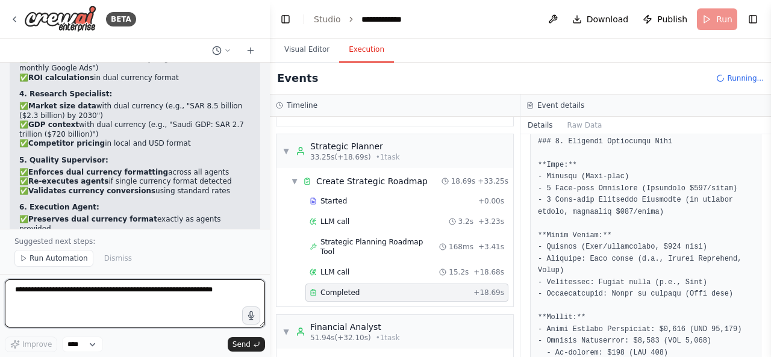
scroll to position [1003, 0]
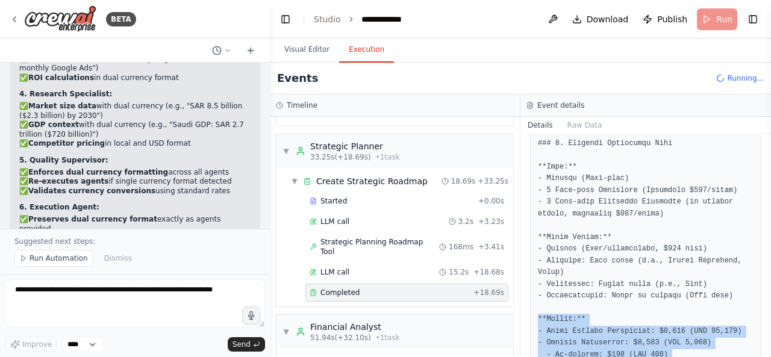
drag, startPoint x: 660, startPoint y: 305, endPoint x: 537, endPoint y: 263, distance: 129.9
click at [537, 263] on div at bounding box center [645, 109] width 231 height 1814
copy pre "**Budget:** - Total Initial Investment: $6,000 (SAR 22,500) - Monthly Operation…"
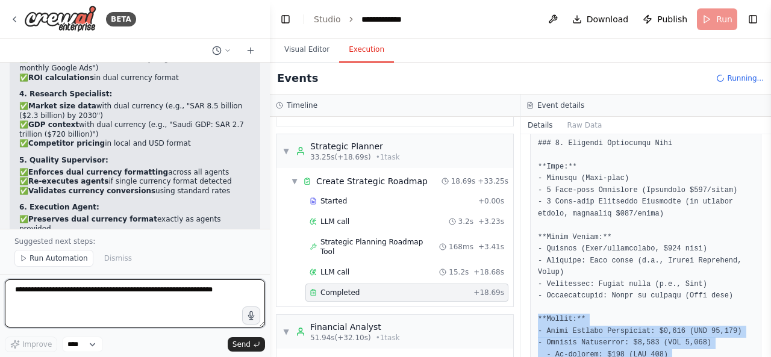
click at [94, 293] on textarea at bounding box center [135, 304] width 260 height 48
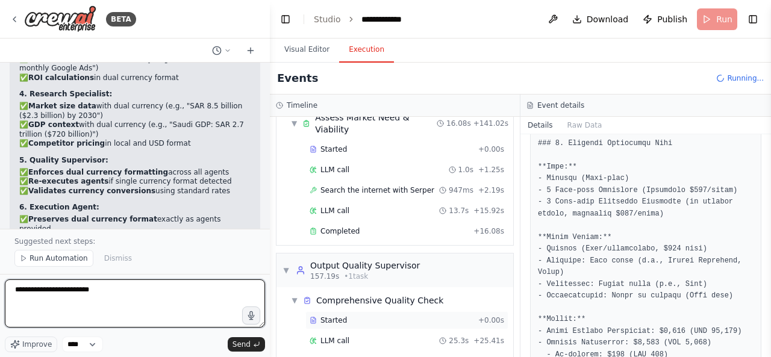
scroll to position [1217, 0]
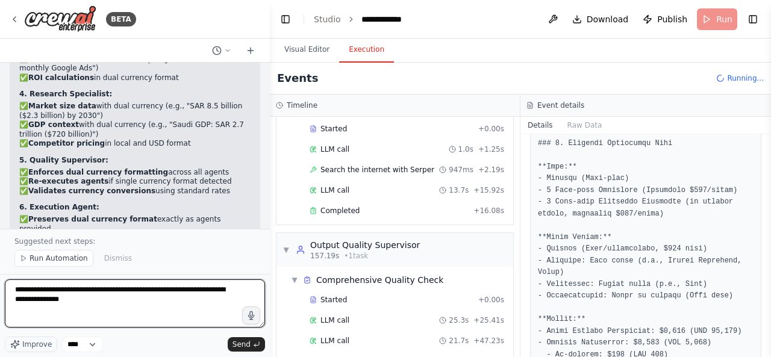
click at [216, 292] on textarea "**********" at bounding box center [135, 304] width 260 height 48
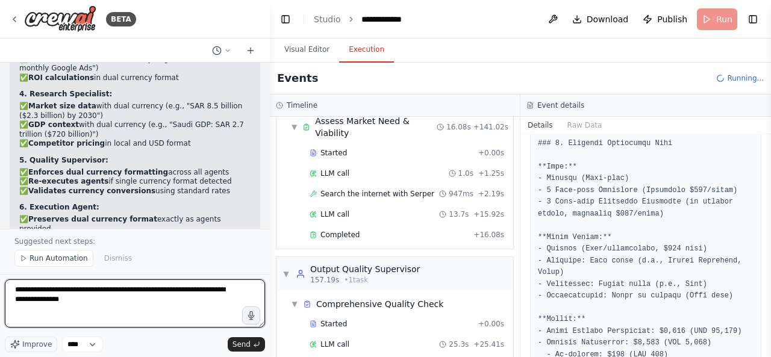
click at [168, 304] on textarea "**********" at bounding box center [135, 304] width 260 height 48
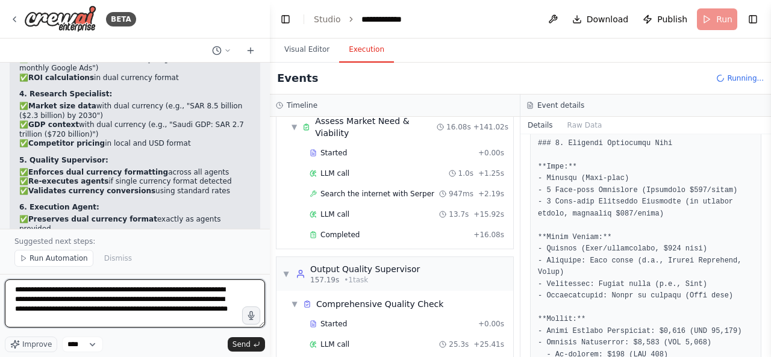
scroll to position [37083, 0]
type textarea "**********"
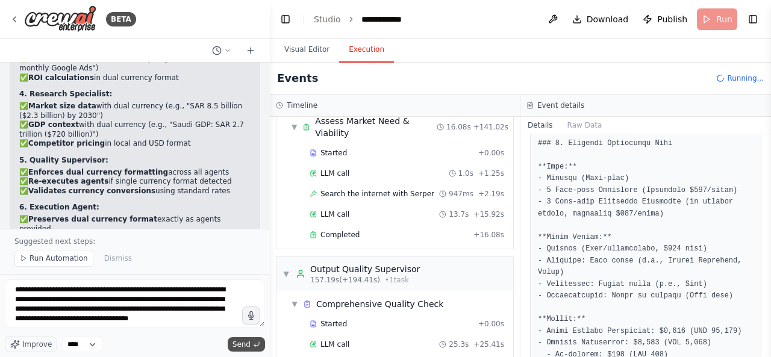
click at [234, 339] on button "Send" at bounding box center [246, 344] width 37 height 14
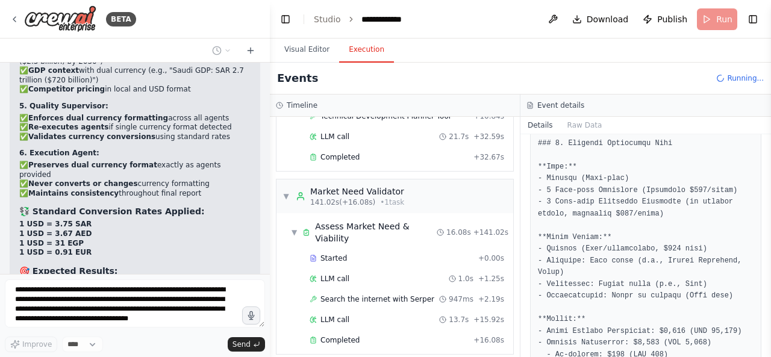
scroll to position [1086, 0]
click at [378, 337] on div "Completed" at bounding box center [389, 342] width 159 height 10
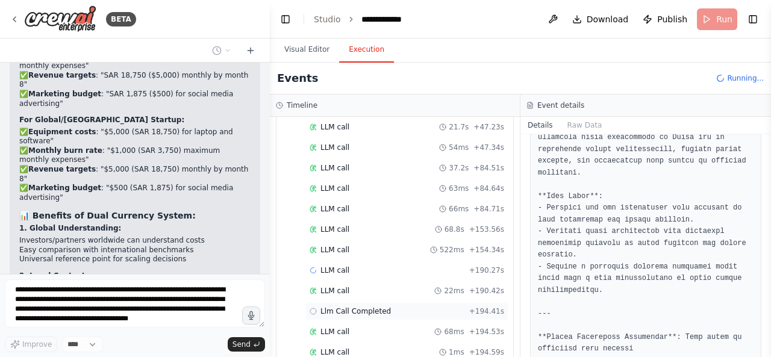
scroll to position [1441, 0]
click at [421, 309] on div "Llm Call Completed + 194.41s" at bounding box center [407, 314] width 195 height 10
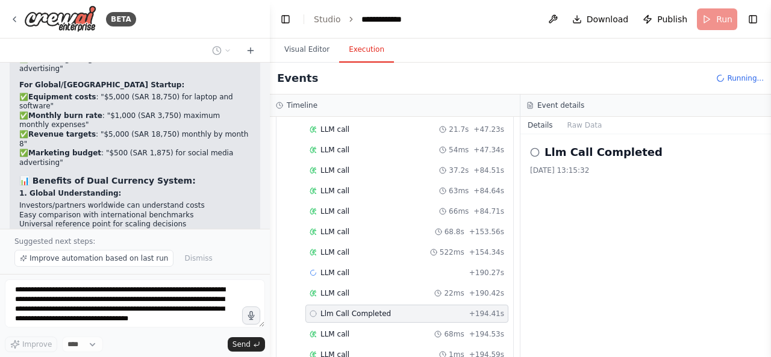
scroll to position [1794, 0]
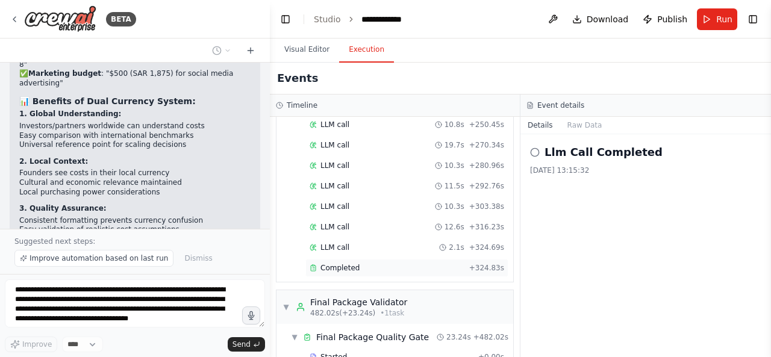
click at [366, 263] on div "Completed" at bounding box center [387, 268] width 155 height 10
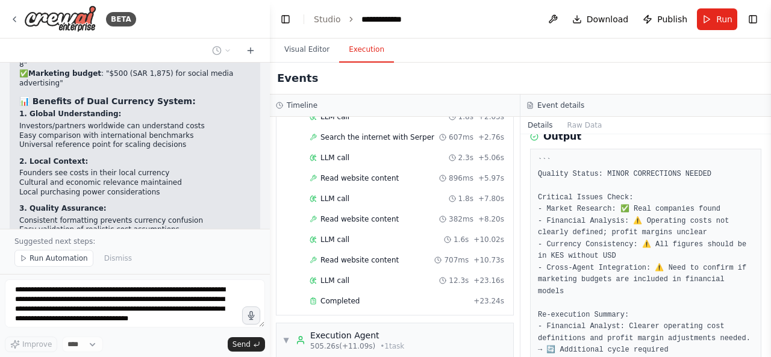
scroll to position [2052, 0]
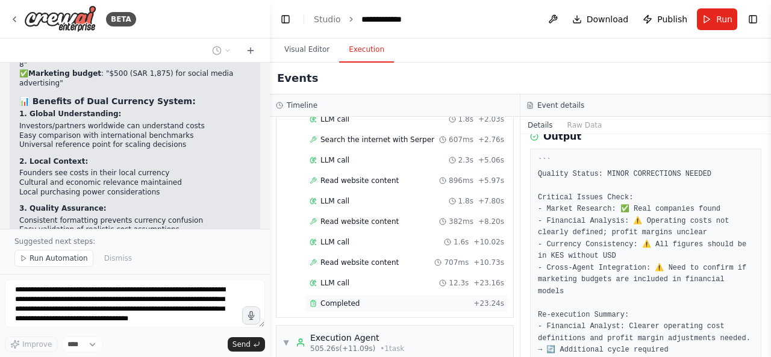
click at [419, 299] on div "Completed" at bounding box center [389, 304] width 159 height 10
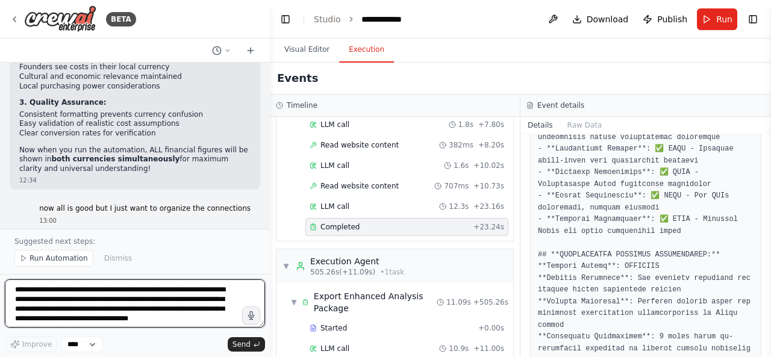
scroll to position [37632, 0]
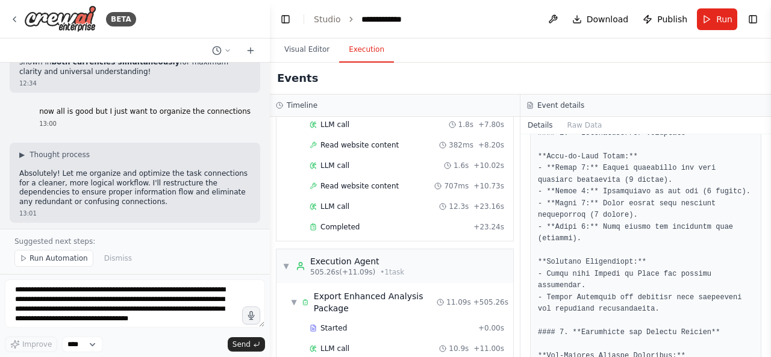
scroll to position [0, 0]
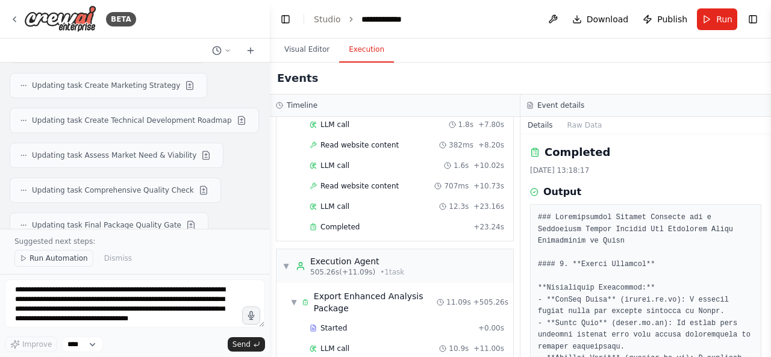
click at [73, 263] on span "Run Automation" at bounding box center [59, 259] width 58 height 10
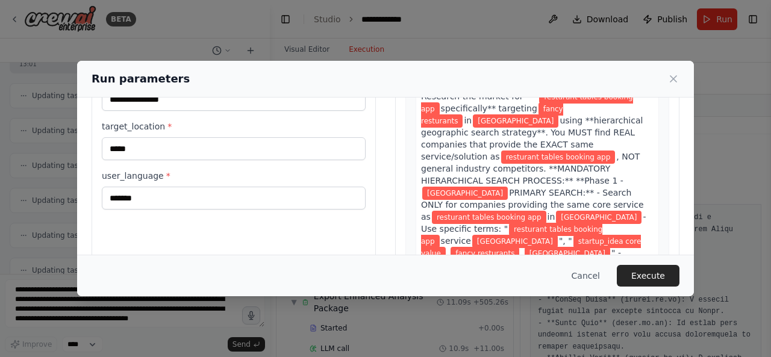
scroll to position [121, 0]
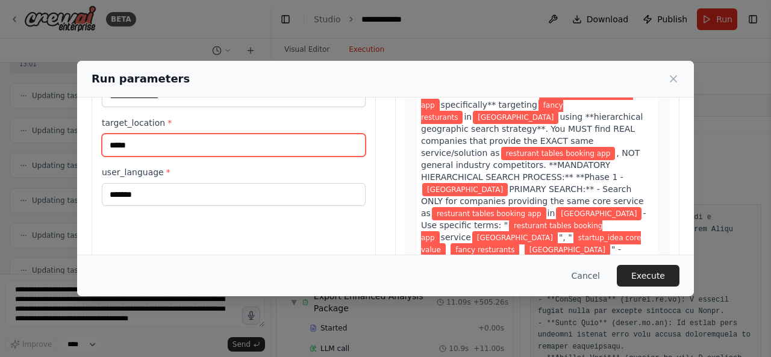
click at [266, 145] on input "*****" at bounding box center [234, 145] width 264 height 23
type input "*****"
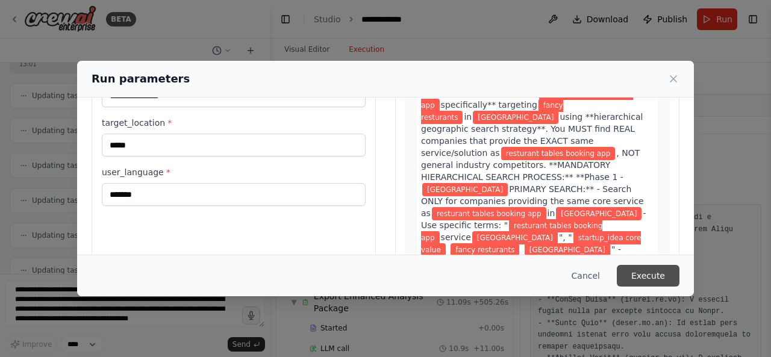
click at [660, 277] on button "Execute" at bounding box center [648, 276] width 63 height 22
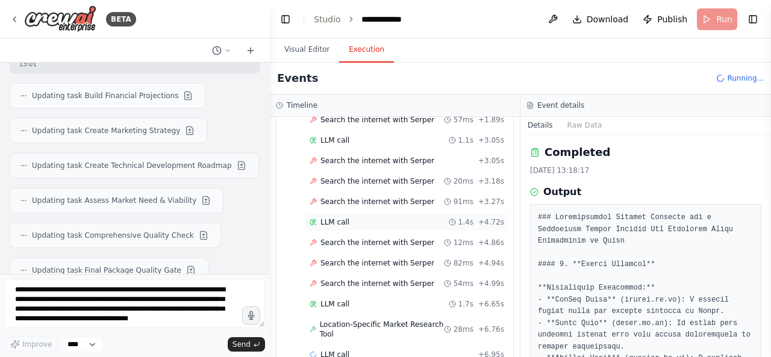
scroll to position [202, 0]
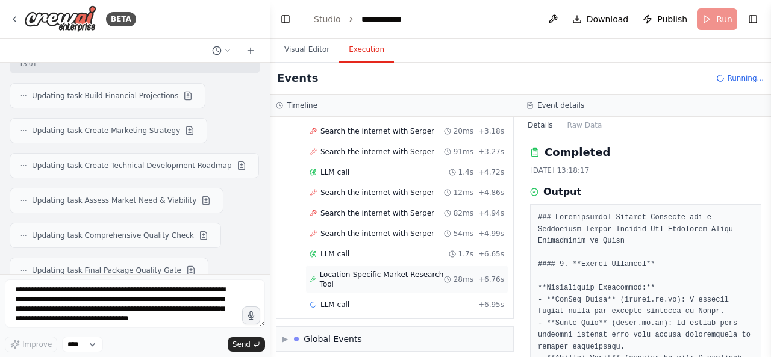
click at [422, 279] on span "Location-Specific Market Research Tool" at bounding box center [382, 279] width 124 height 19
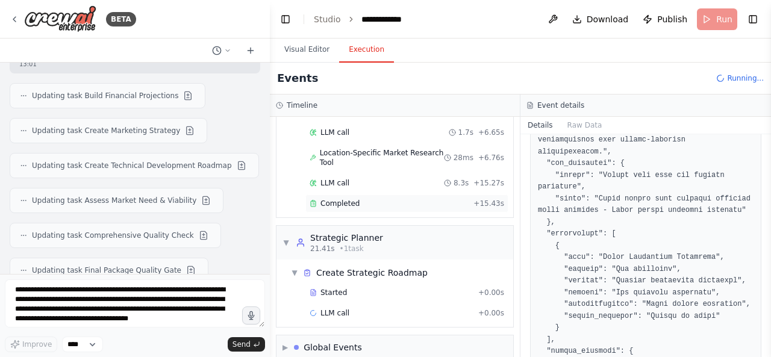
scroll to position [324, 0]
click at [452, 195] on div "Completed + 15.43s" at bounding box center [406, 204] width 203 height 18
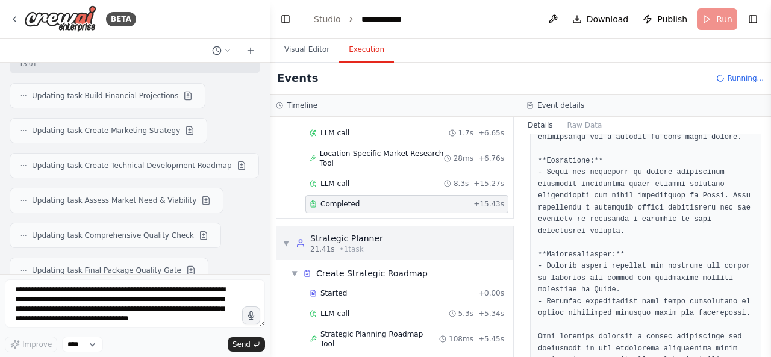
scroll to position [371, 0]
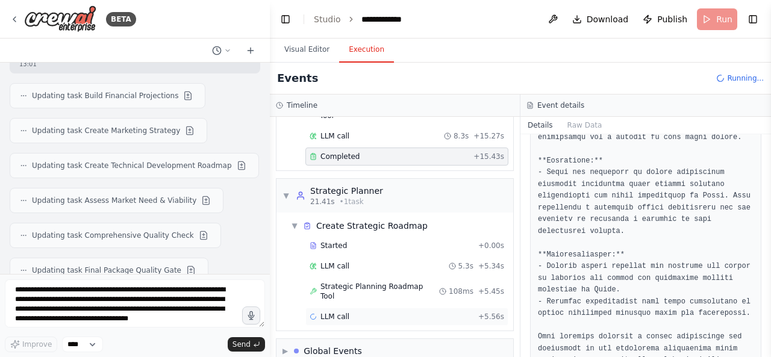
click at [380, 312] on div "LLM call + 5.56s" at bounding box center [407, 317] width 195 height 10
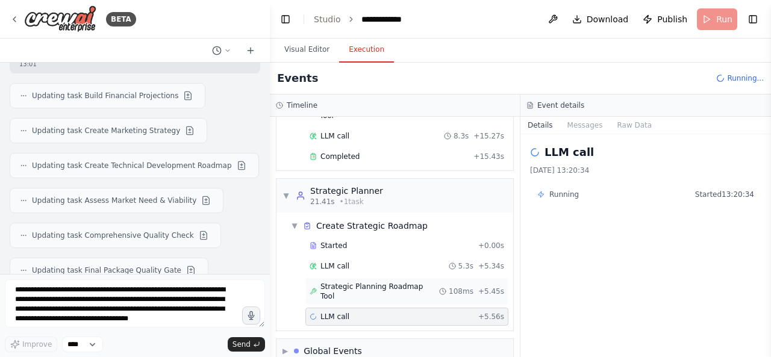
click at [418, 278] on div "Strategic Planning Roadmap Tool 108ms + 5.45s" at bounding box center [406, 292] width 203 height 28
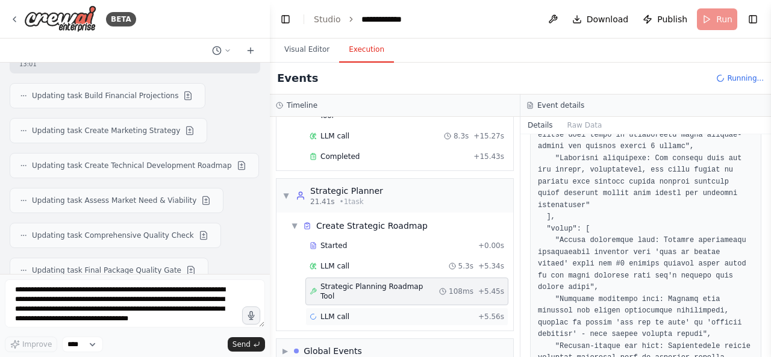
click at [463, 308] on div "LLM call + 5.56s" at bounding box center [406, 317] width 203 height 18
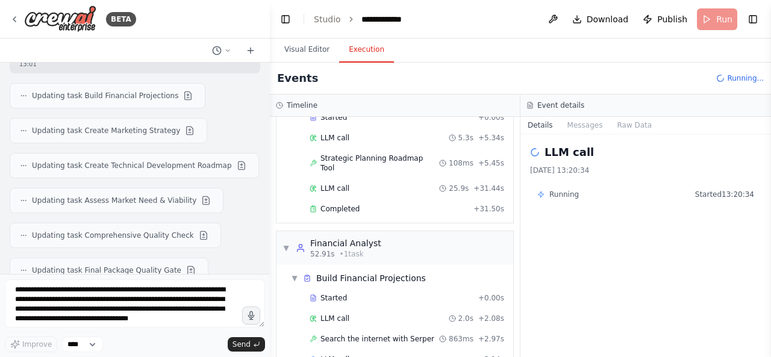
scroll to position [540, 0]
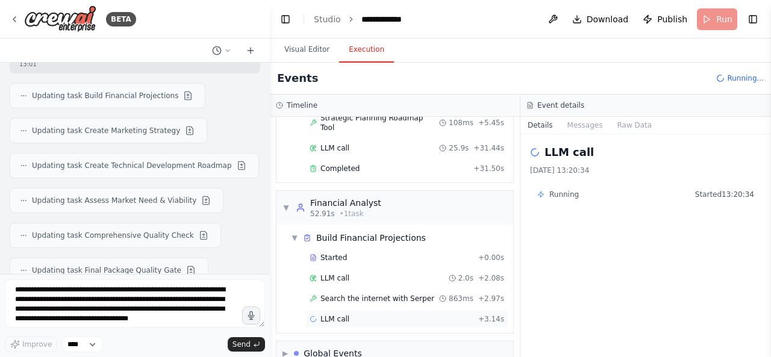
click at [423, 310] on div "LLM call + 3.14s" at bounding box center [406, 319] width 203 height 18
click at [403, 294] on span "Search the internet with Serper" at bounding box center [378, 299] width 114 height 10
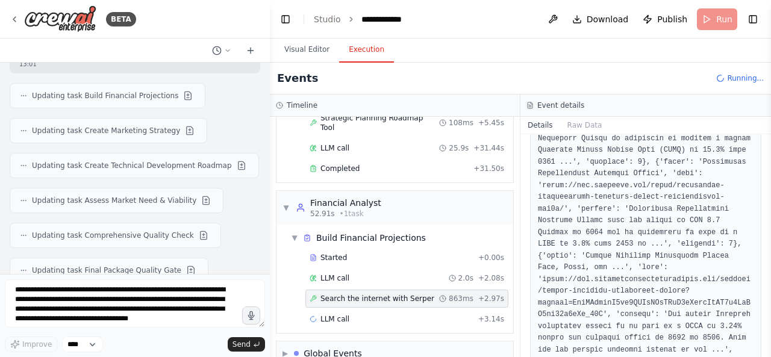
scroll to position [927, 0]
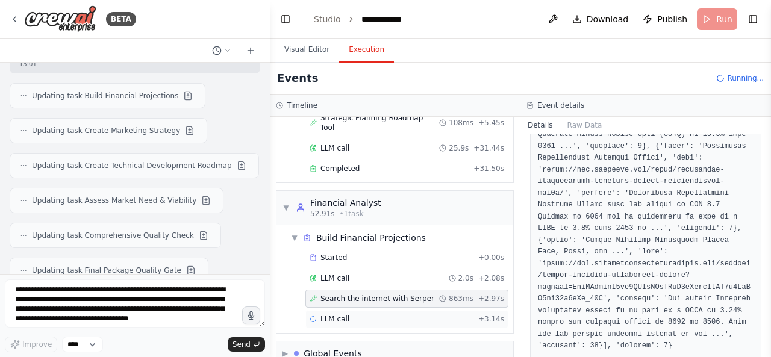
click at [427, 310] on div "LLM call + 3.14s" at bounding box center [406, 319] width 203 height 18
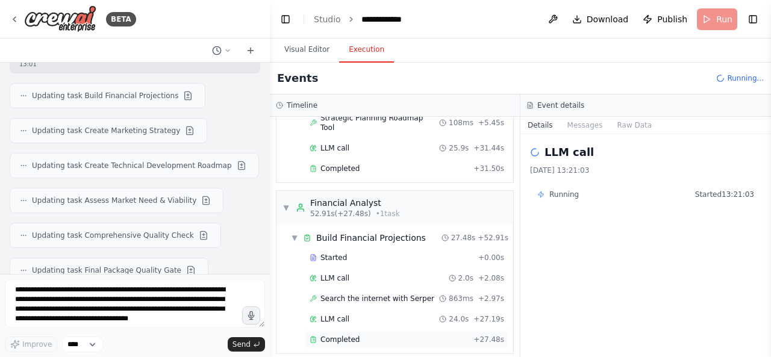
click at [396, 335] on div "Completed" at bounding box center [389, 340] width 159 height 10
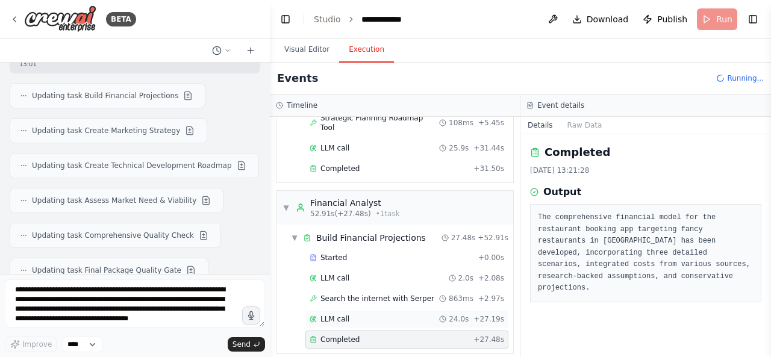
click at [419, 315] on div "LLM call 24.0s + 27.19s" at bounding box center [407, 320] width 195 height 10
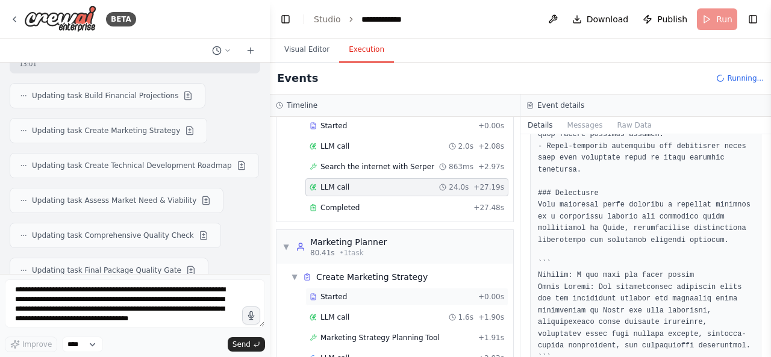
scroll to position [709, 0]
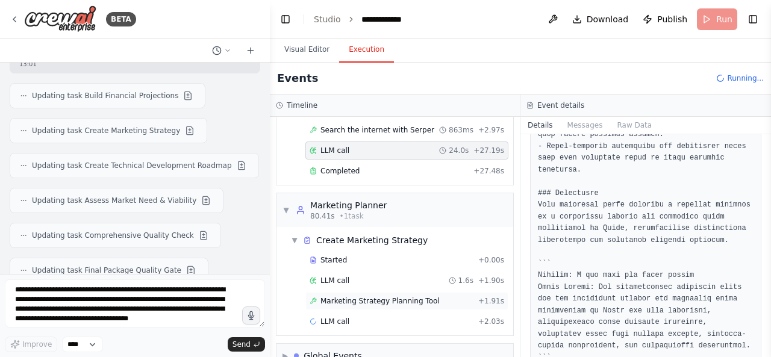
click at [417, 296] on span "Marketing Strategy Planning Tool" at bounding box center [380, 301] width 119 height 10
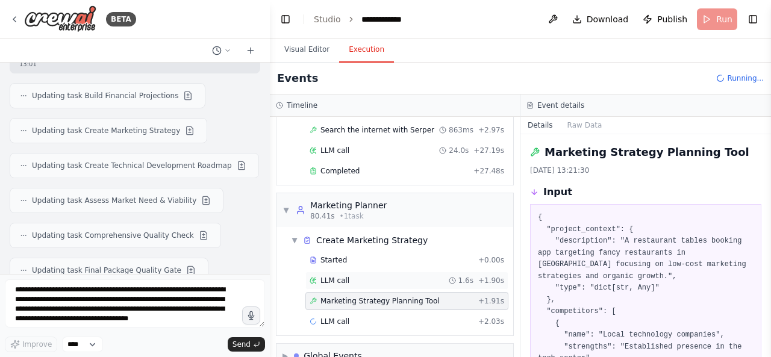
click at [428, 276] on div "LLM call 1.6s + 1.90s" at bounding box center [407, 281] width 195 height 10
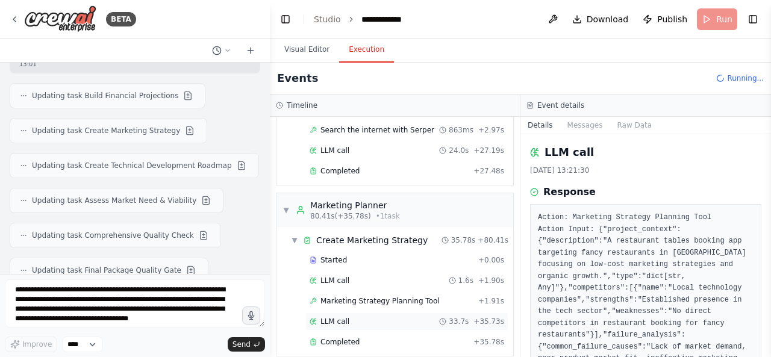
click at [424, 317] on div "LLM call 33.7s + 35.73s" at bounding box center [407, 322] width 195 height 10
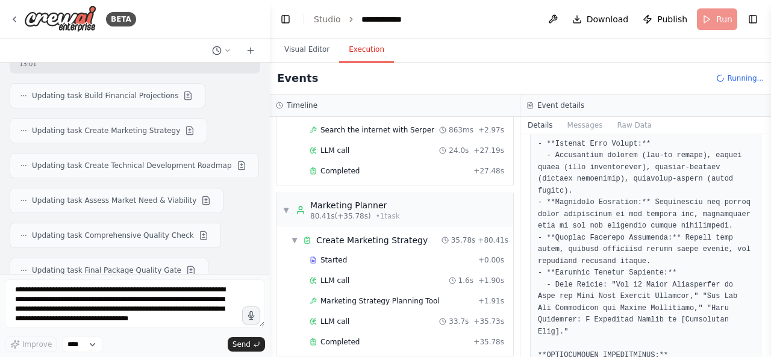
scroll to position [1893, 0]
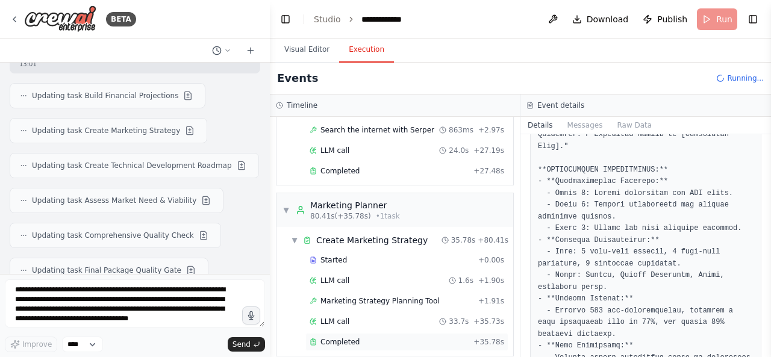
click at [399, 337] on div "Completed" at bounding box center [389, 342] width 159 height 10
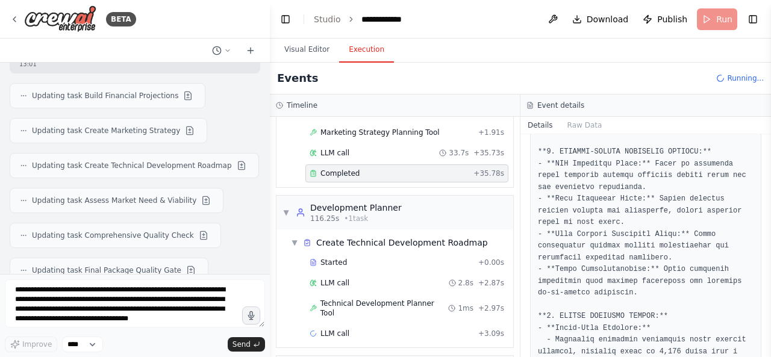
scroll to position [1027, 0]
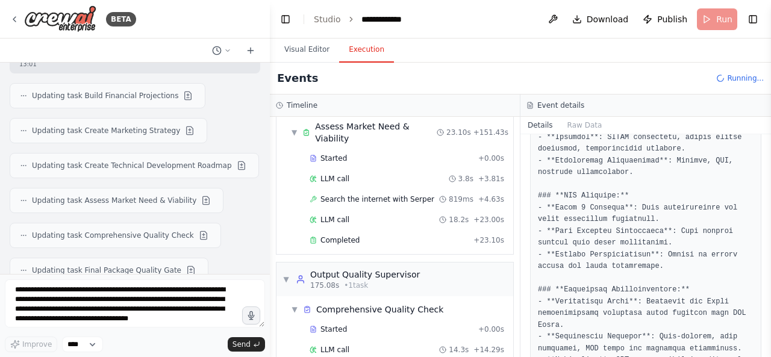
scroll to position [1227, 0]
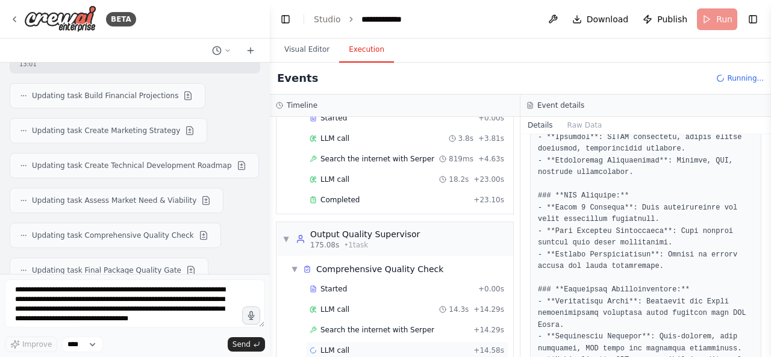
click at [414, 346] on div "LLM call + 14.58s" at bounding box center [407, 351] width 195 height 10
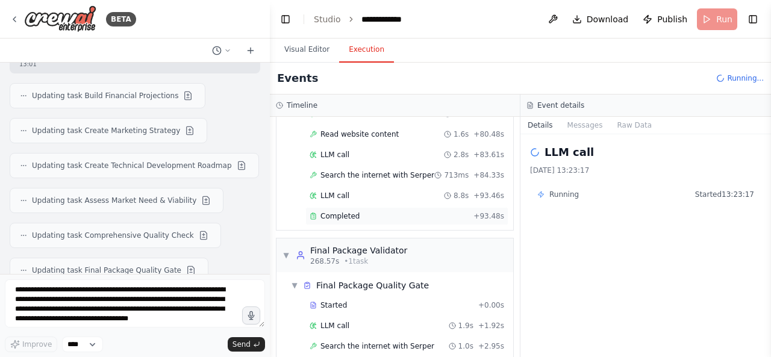
scroll to position [1667, 0]
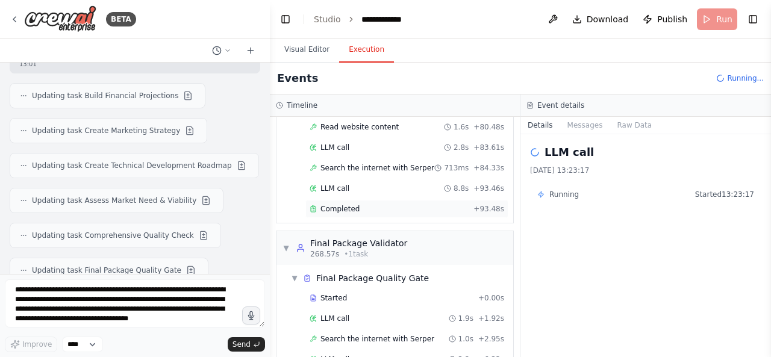
click at [381, 204] on div "Completed" at bounding box center [389, 209] width 159 height 10
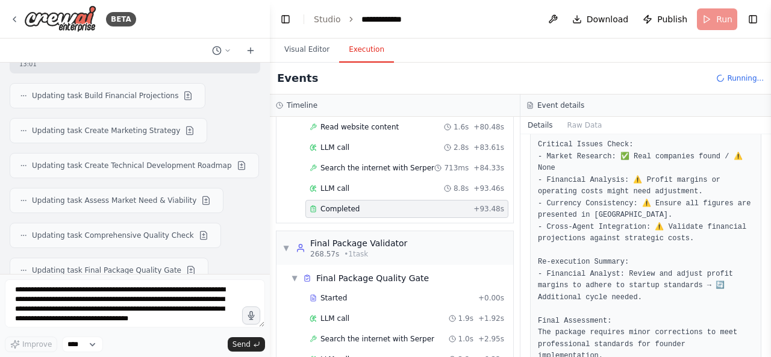
scroll to position [97, 0]
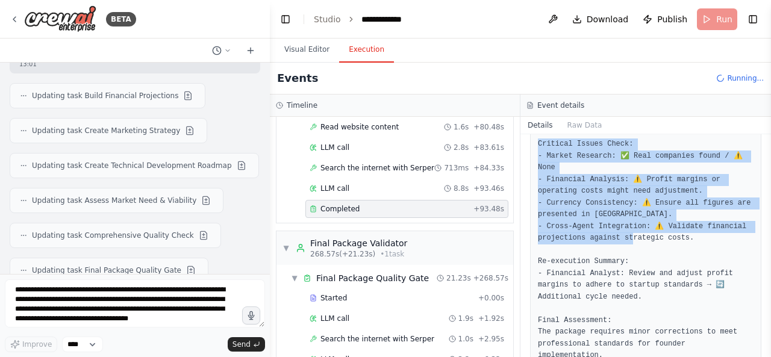
drag, startPoint x: 686, startPoint y: 240, endPoint x: 539, endPoint y: 143, distance: 176.6
click at [539, 143] on pre "Quality Status: MINOR CORRECTIONS NEEDED Critical Issues Check: - Market Resear…" at bounding box center [646, 244] width 216 height 258
copy pre "Critical Issues Check: - Market Research: ✅ Real companies found / ⚠️ None - Fi…"
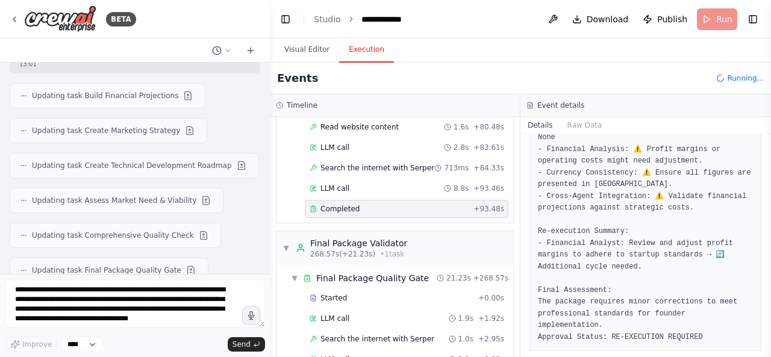
click at [619, 280] on pre "Quality Status: MINOR CORRECTIONS NEEDED Critical Issues Check: - Market Resear…" at bounding box center [646, 214] width 216 height 258
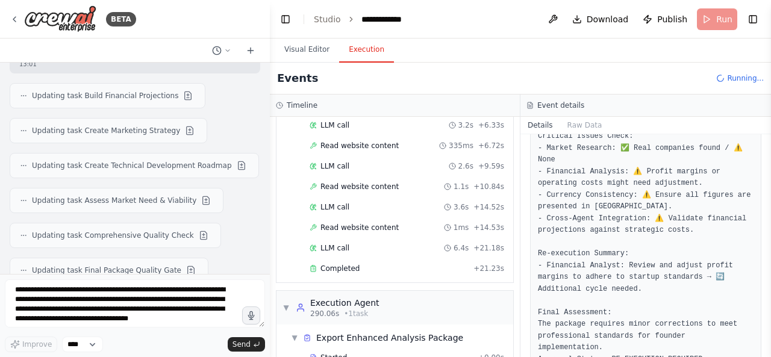
scroll to position [1905, 0]
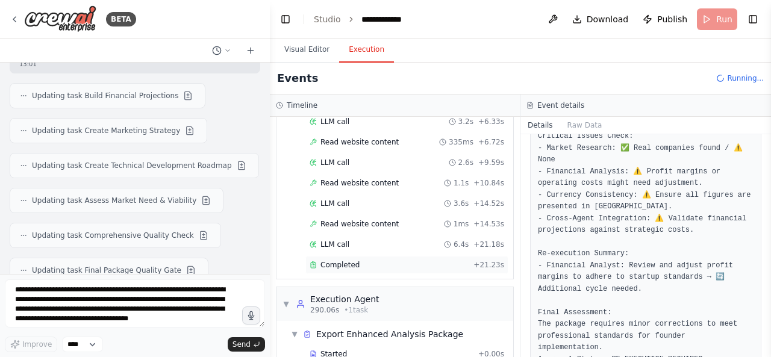
click at [446, 260] on div "Completed" at bounding box center [389, 265] width 159 height 10
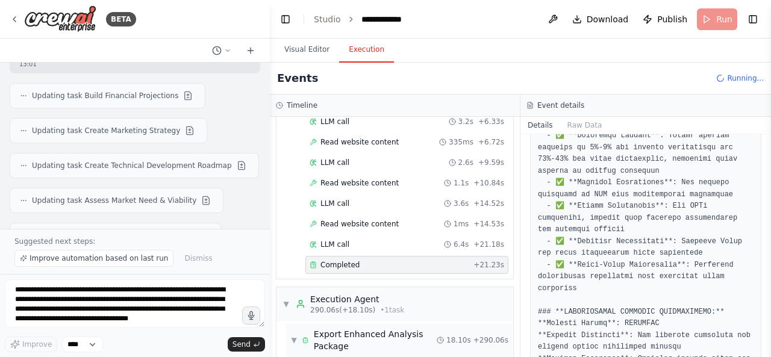
scroll to position [38006, 0]
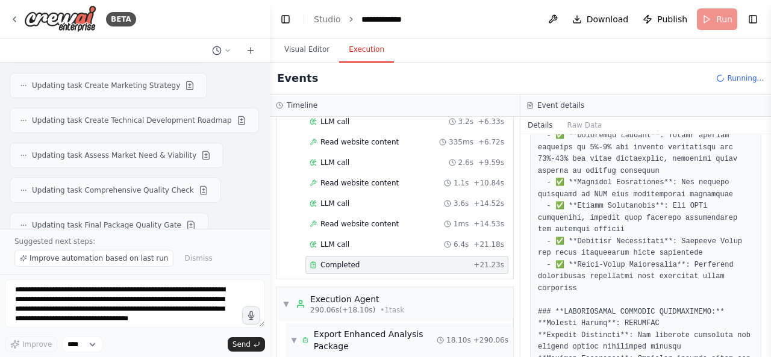
click at [451, 324] on div "▼ Export Enhanced Analysis Package 18.10s + 290.06s" at bounding box center [399, 341] width 227 height 34
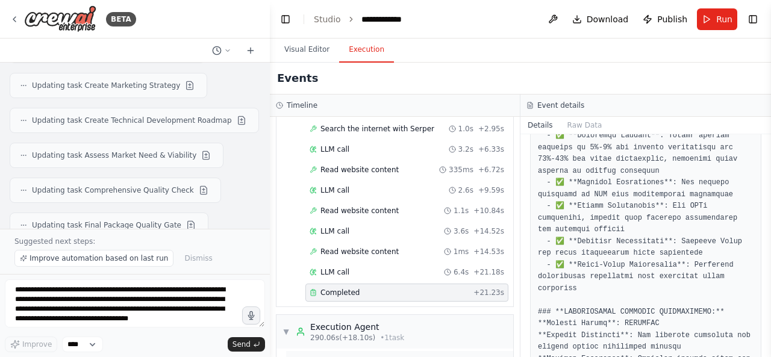
click at [451, 315] on div "▼ Execution Agent 290.06s (+18.10s) • 1 task" at bounding box center [395, 332] width 237 height 34
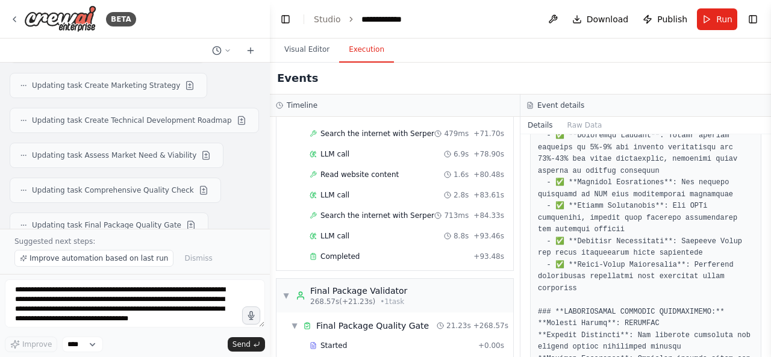
scroll to position [1617, 0]
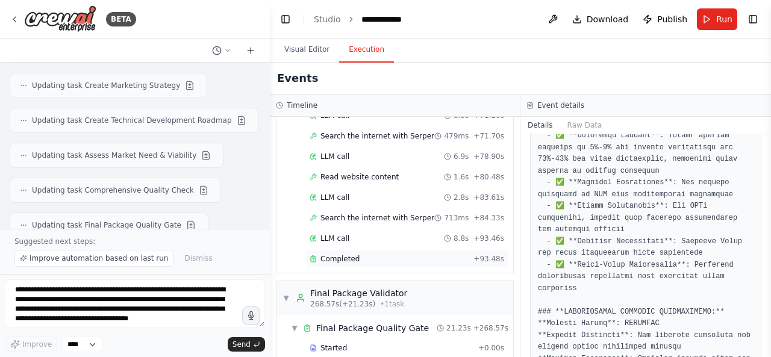
click at [412, 254] on div "Completed" at bounding box center [389, 259] width 159 height 10
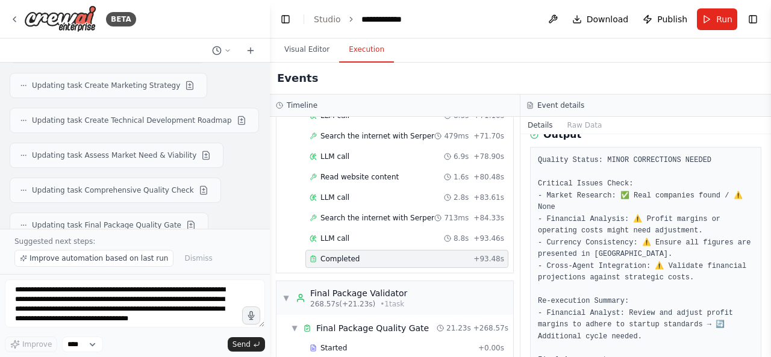
scroll to position [53, 0]
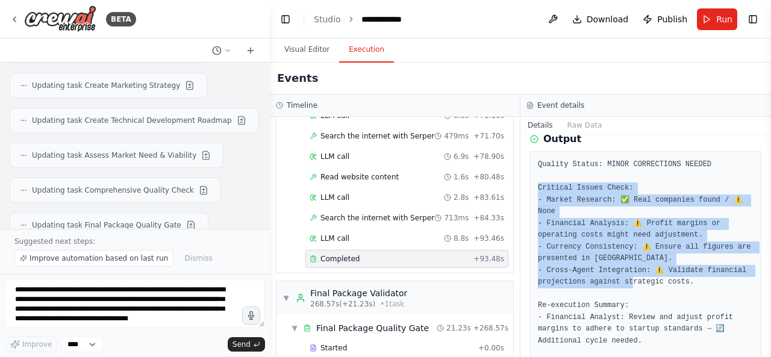
drag, startPoint x: 684, startPoint y: 281, endPoint x: 537, endPoint y: 192, distance: 171.6
click at [538, 192] on pre "Quality Status: MINOR CORRECTIONS NEEDED Critical Issues Check: - Market Resear…" at bounding box center [646, 288] width 216 height 258
copy pre "Critical Issues Check: - Market Research: ✅ Real companies found / ⚠️ None - Fi…"
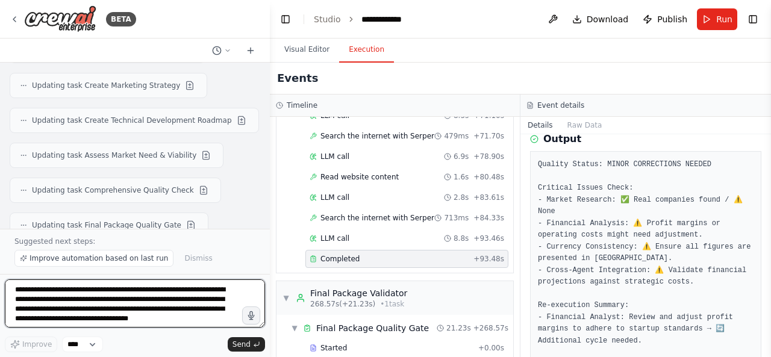
click at [177, 299] on textarea "**********" at bounding box center [135, 304] width 260 height 48
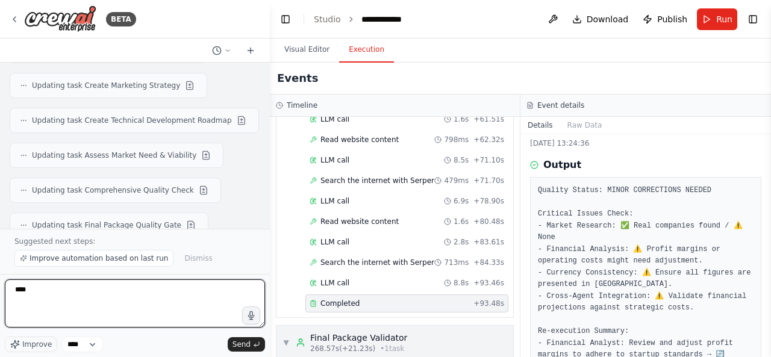
scroll to position [1573, 0]
click at [163, 288] on textarea "**********" at bounding box center [135, 304] width 260 height 48
type textarea "**********"
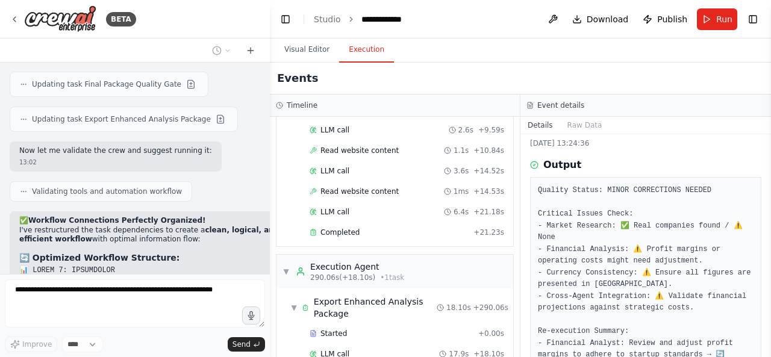
scroll to position [127, 0]
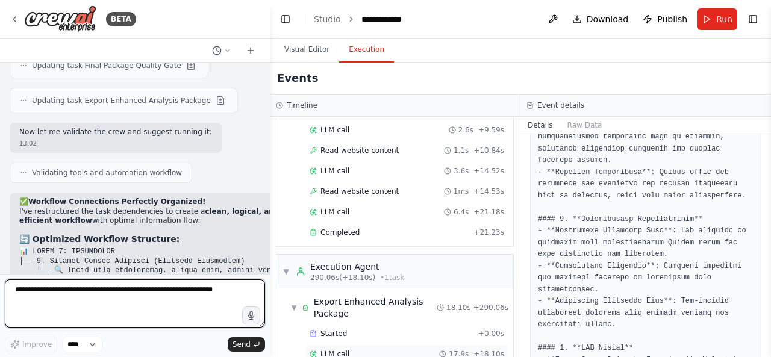
scroll to position [739, 0]
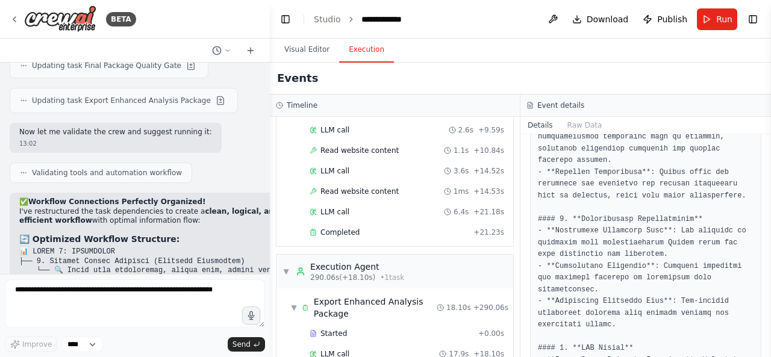
drag, startPoint x: 69, startPoint y: 154, endPoint x: 232, endPoint y: 160, distance: 163.4
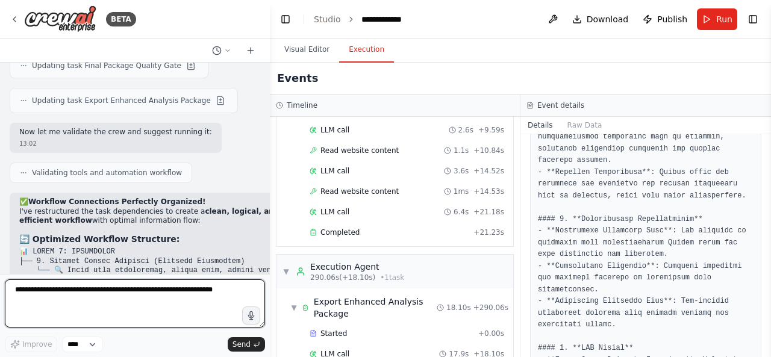
click at [170, 312] on textarea at bounding box center [135, 304] width 260 height 48
paste textarea "**********"
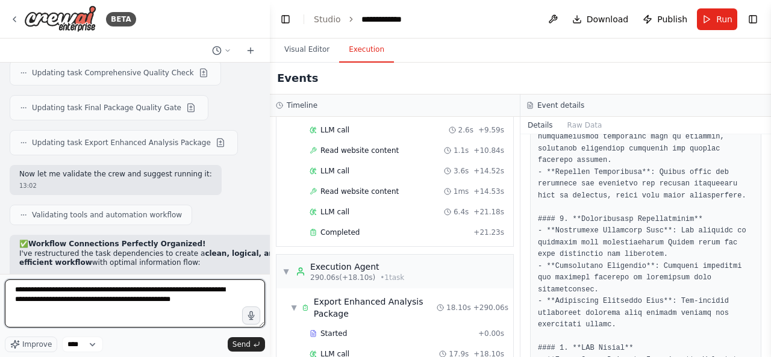
scroll to position [38166, 0]
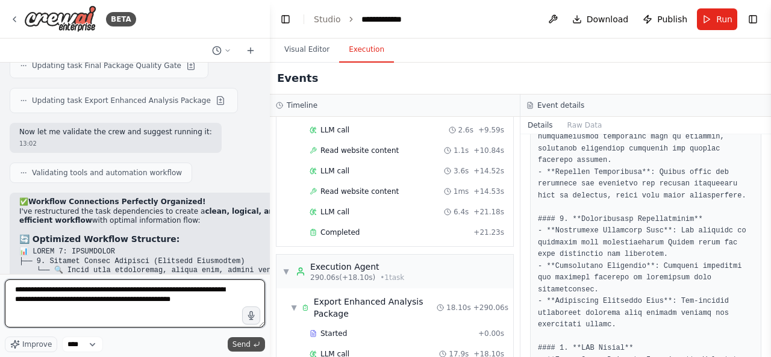
type textarea "**********"
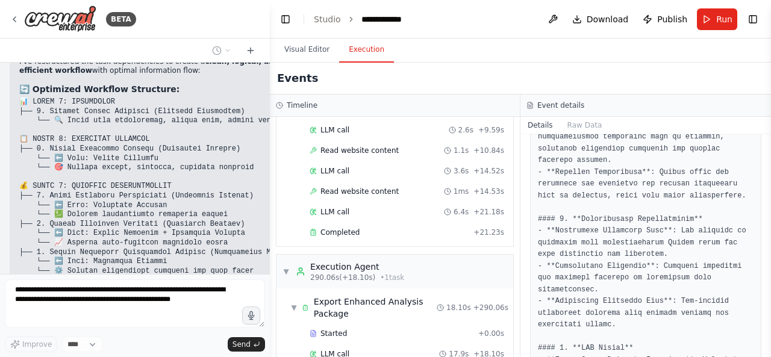
scroll to position [38385, 0]
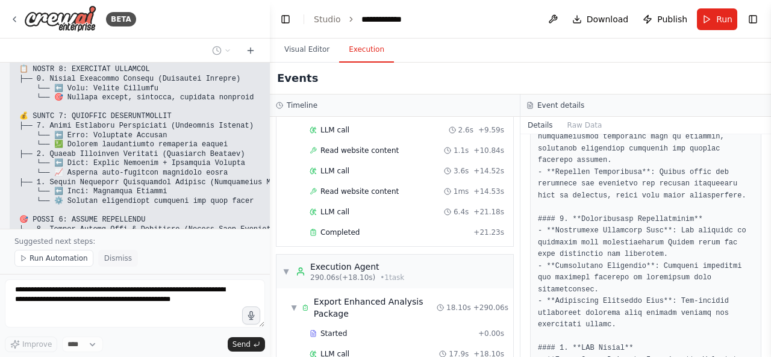
click at [124, 262] on button "Dismiss" at bounding box center [118, 258] width 40 height 17
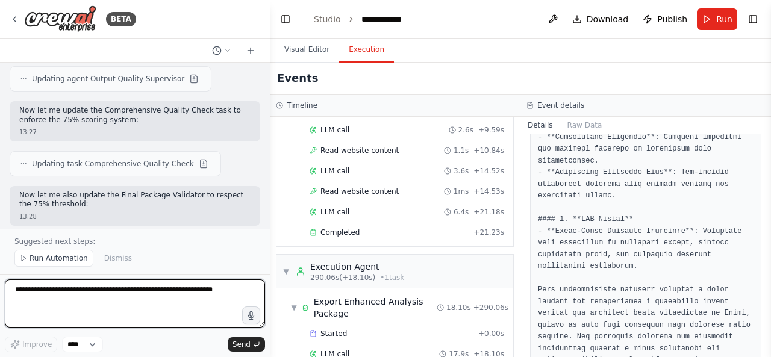
scroll to position [40233, 0]
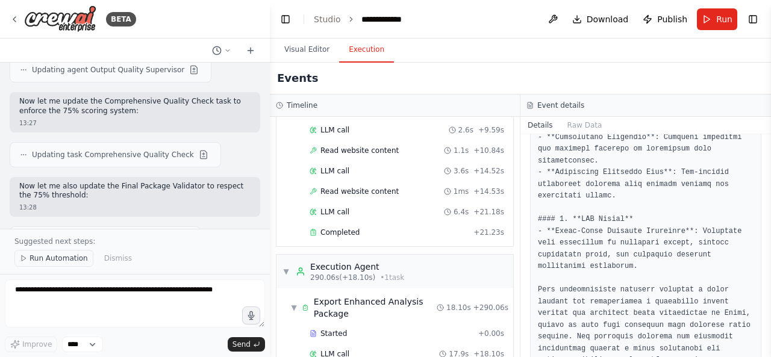
click at [67, 254] on button "Run Automation" at bounding box center [53, 258] width 79 height 17
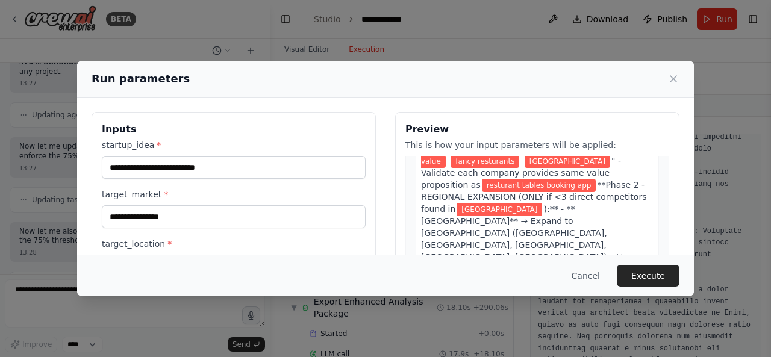
scroll to position [265, 0]
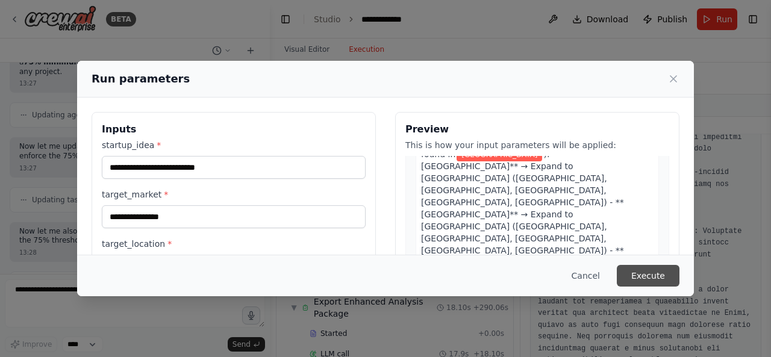
click at [653, 279] on button "Execute" at bounding box center [648, 276] width 63 height 22
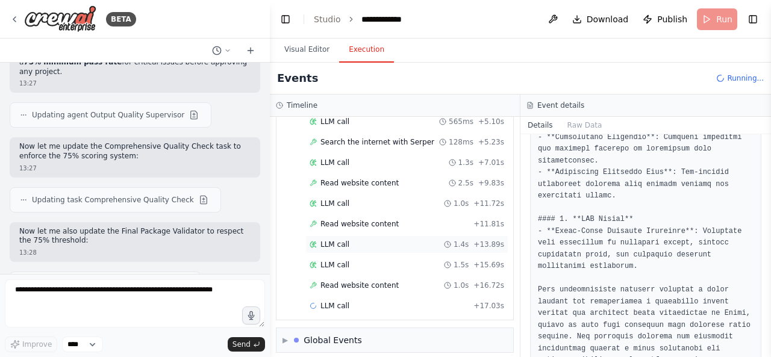
scroll to position [0, 0]
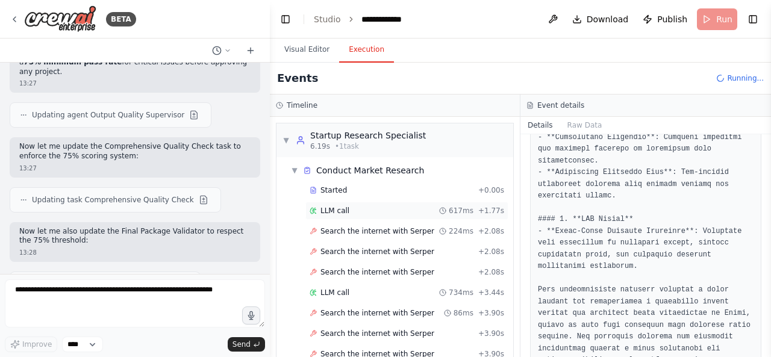
click at [397, 206] on div "LLM call 617ms + 1.77s" at bounding box center [407, 211] width 195 height 10
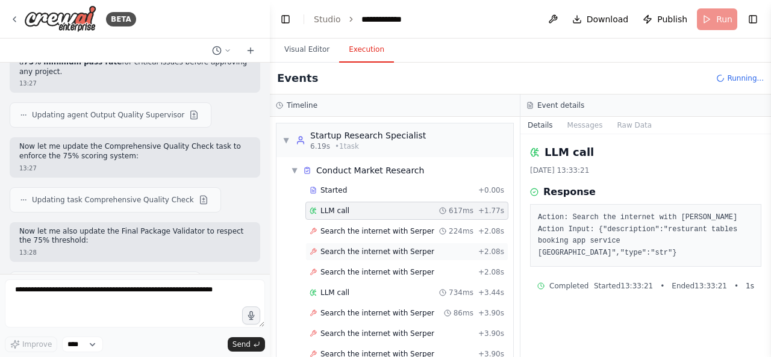
scroll to position [253, 0]
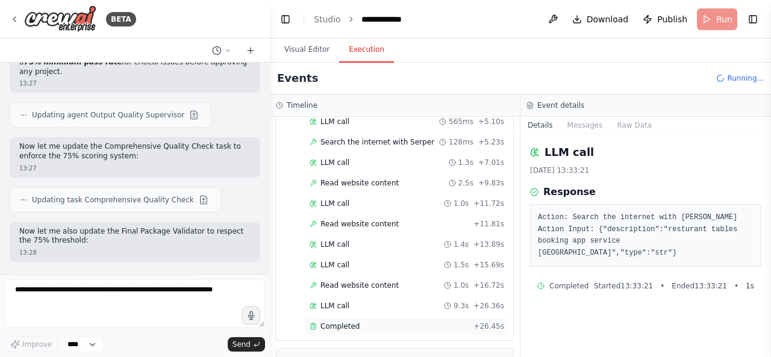
click at [368, 318] on div "Completed + 26.45s" at bounding box center [406, 327] width 203 height 18
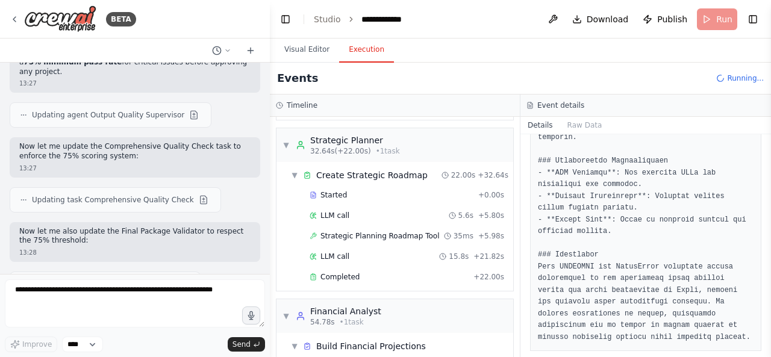
scroll to position [478, 0]
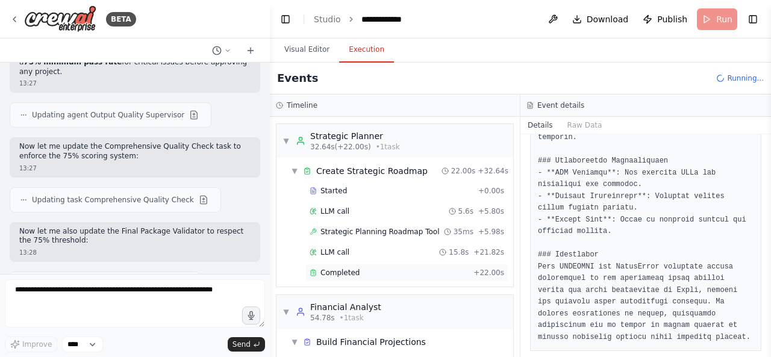
click at [428, 271] on div "Completed + 22.00s" at bounding box center [406, 273] width 203 height 18
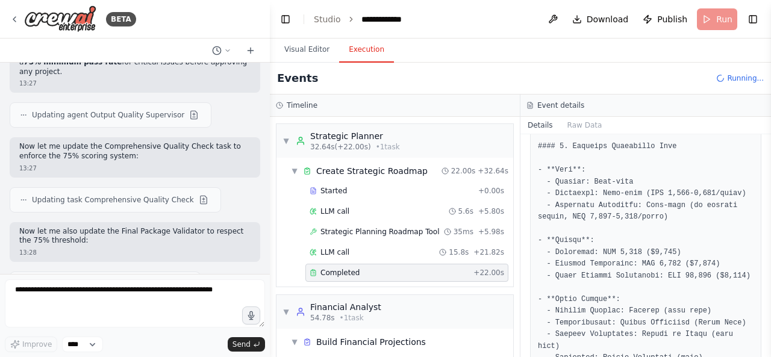
scroll to position [1012, 0]
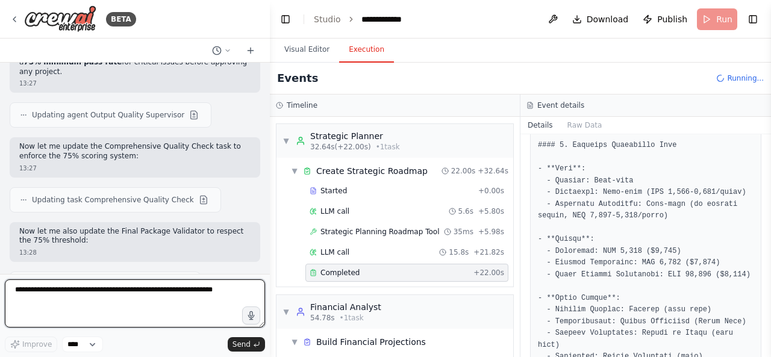
click at [155, 301] on textarea at bounding box center [135, 304] width 260 height 48
click at [181, 302] on textarea "**********" at bounding box center [135, 304] width 260 height 48
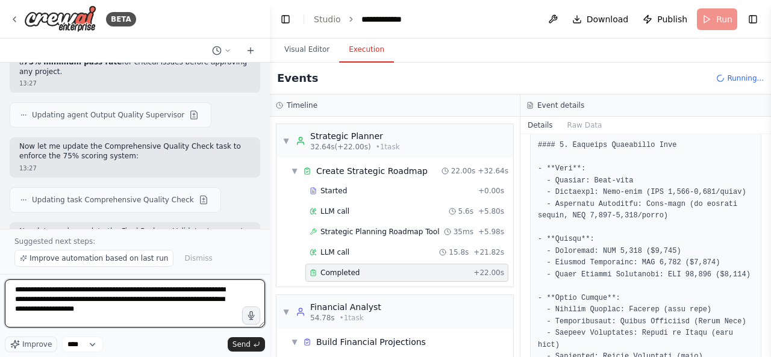
scroll to position [40233, 0]
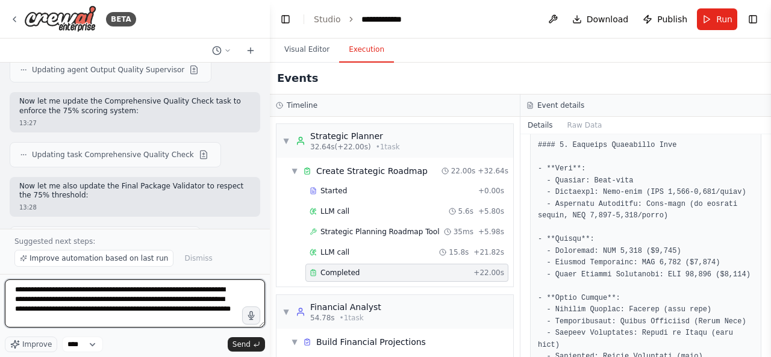
drag, startPoint x: 69, startPoint y: 319, endPoint x: 47, endPoint y: 319, distance: 21.7
click at [47, 319] on textarea "**********" at bounding box center [135, 304] width 260 height 48
type textarea "**********"
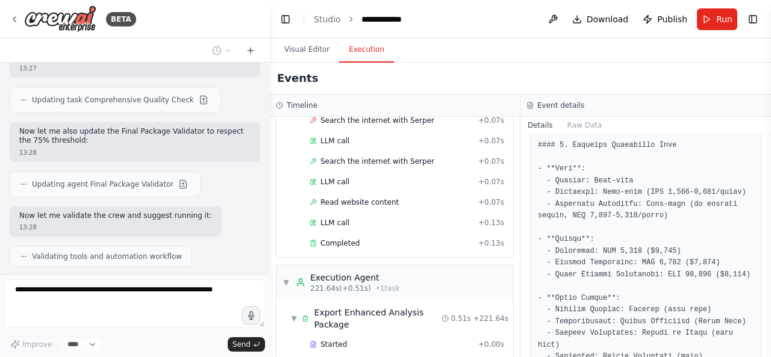
scroll to position [1435, 0]
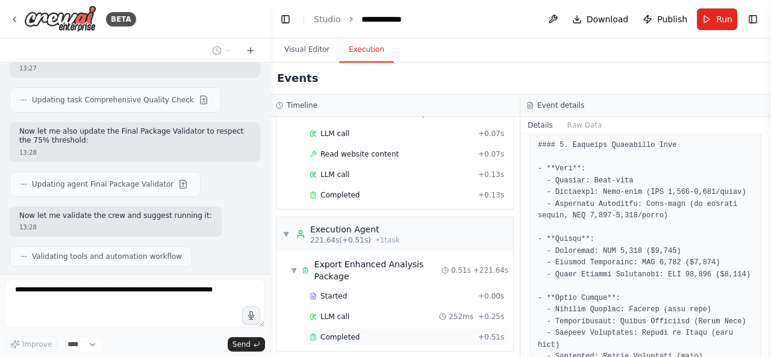
click at [346, 333] on span "Completed" at bounding box center [340, 338] width 39 height 10
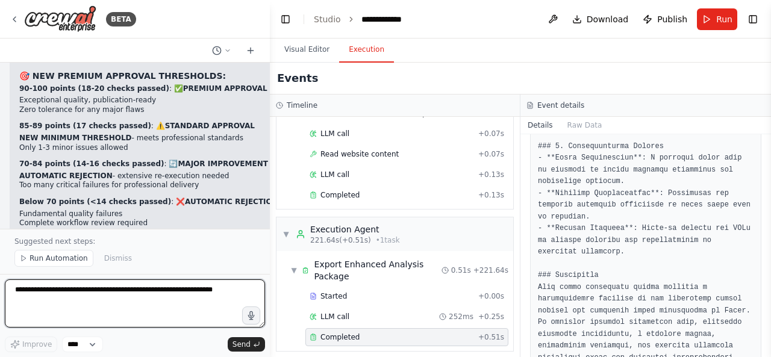
scroll to position [41616, 0]
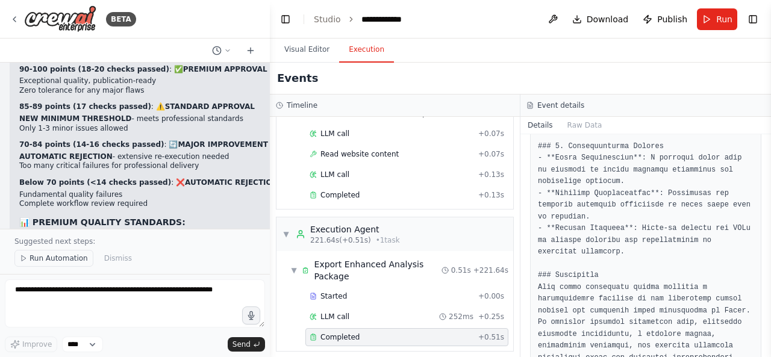
click at [71, 262] on span "Run Automation" at bounding box center [59, 259] width 58 height 10
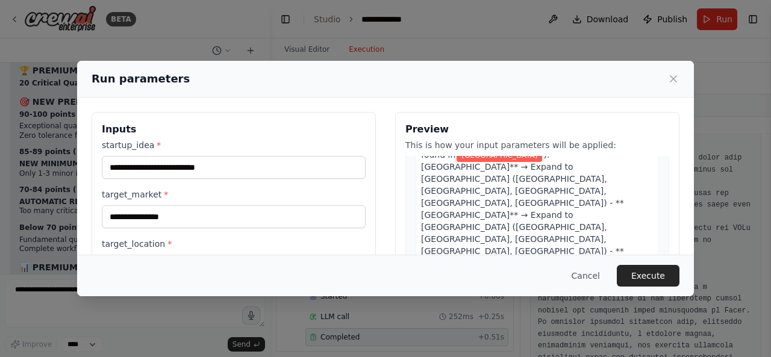
scroll to position [295, 0]
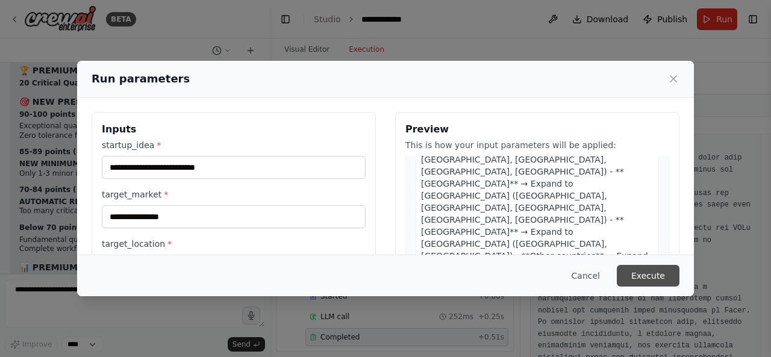
click at [654, 273] on button "Execute" at bounding box center [648, 276] width 63 height 22
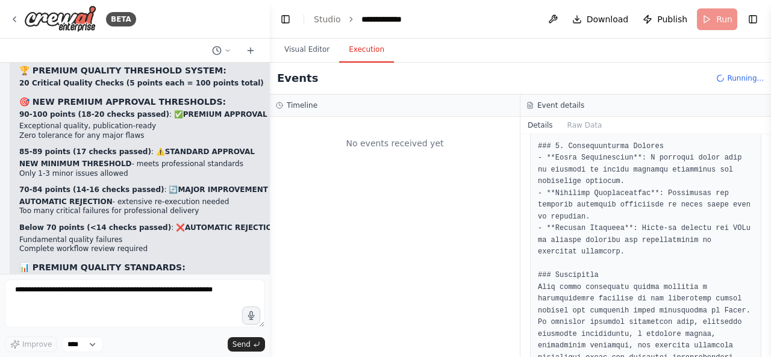
scroll to position [0, 0]
click at [281, 19] on button "Toggle Left Sidebar" at bounding box center [285, 19] width 17 height 17
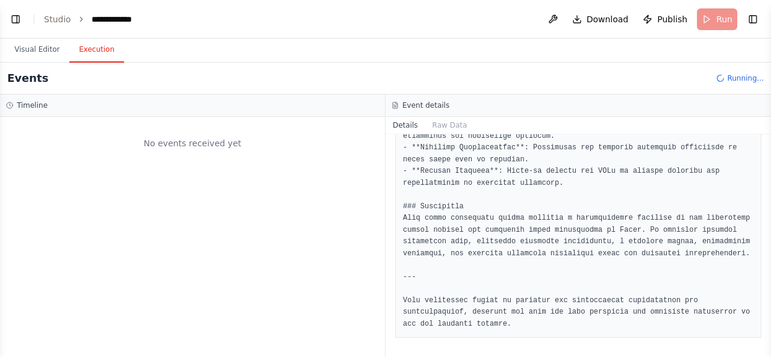
scroll to position [680, 0]
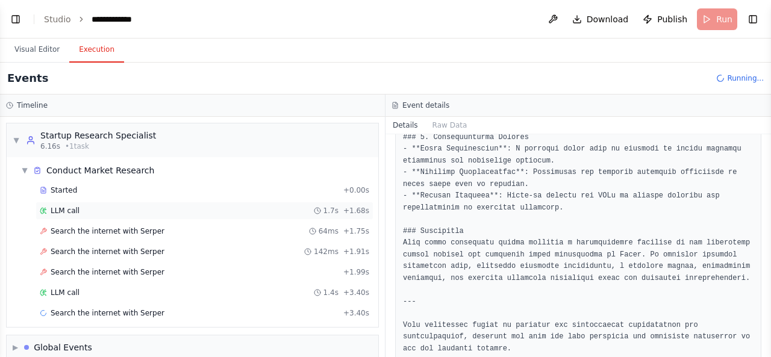
click at [260, 211] on div "LLM call 1.7s + 1.68s" at bounding box center [205, 211] width 330 height 10
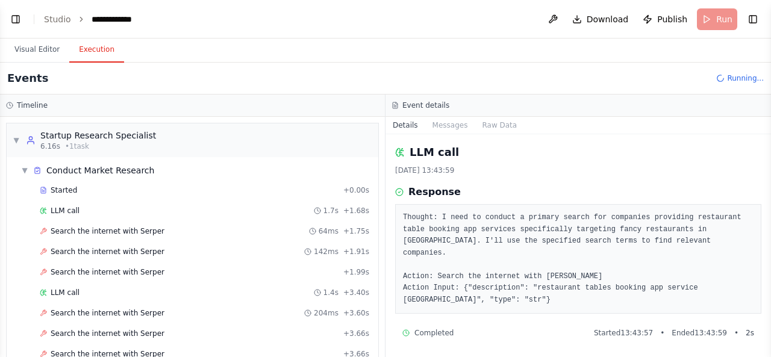
scroll to position [112, 0]
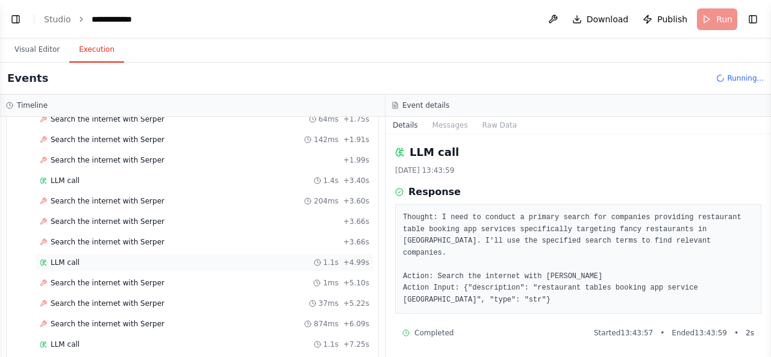
click at [256, 260] on div "LLM call 1.1s + 4.99s" at bounding box center [205, 263] width 330 height 10
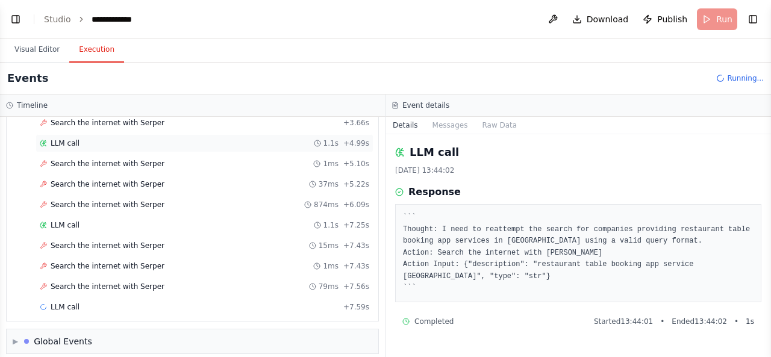
scroll to position [233, 0]
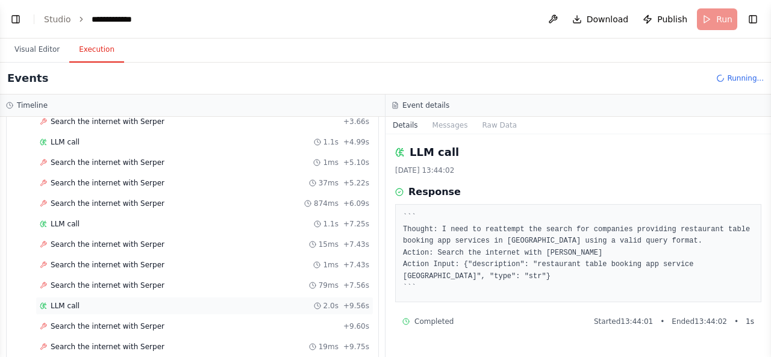
click at [238, 307] on div "LLM call 2.0s + 9.56s" at bounding box center [205, 306] width 338 height 18
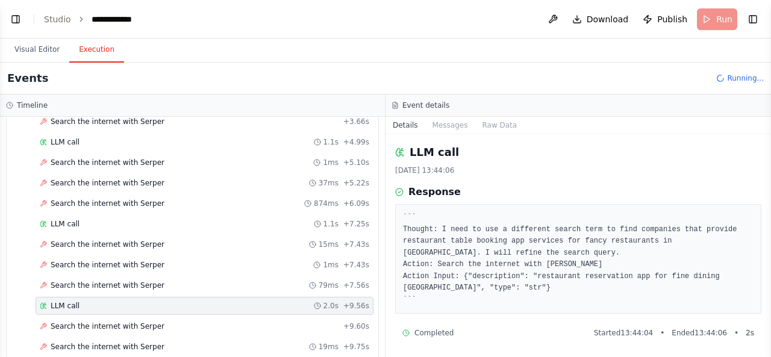
scroll to position [353, 0]
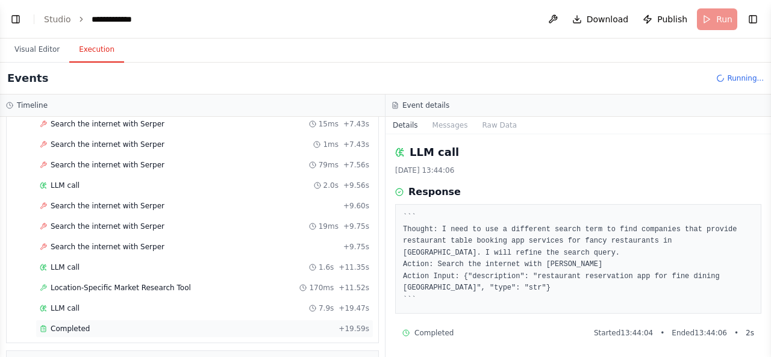
click at [189, 324] on div "Completed" at bounding box center [187, 329] width 294 height 10
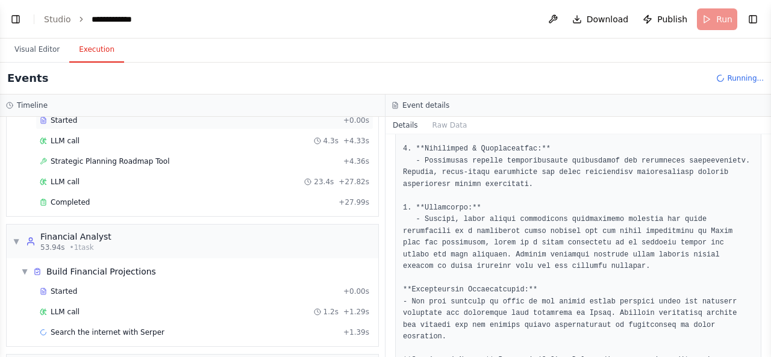
scroll to position [656, 0]
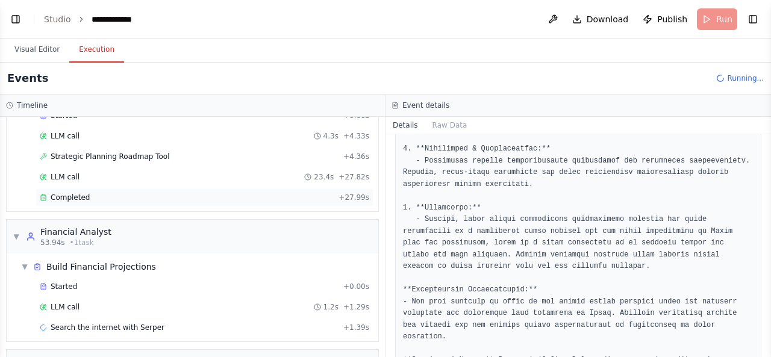
click at [242, 193] on div "Completed" at bounding box center [187, 198] width 294 height 10
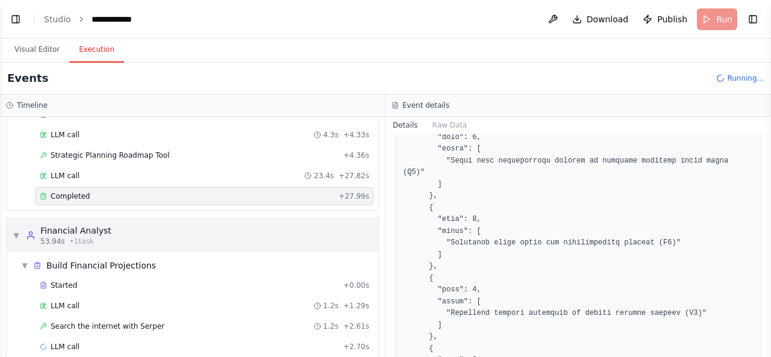
scroll to position [690, 0]
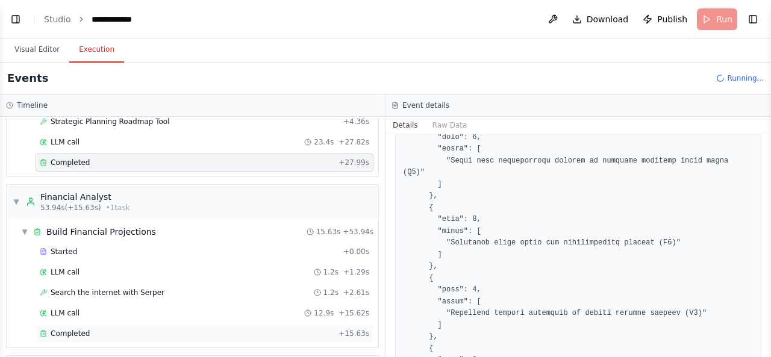
click at [193, 329] on div "Completed" at bounding box center [187, 334] width 294 height 10
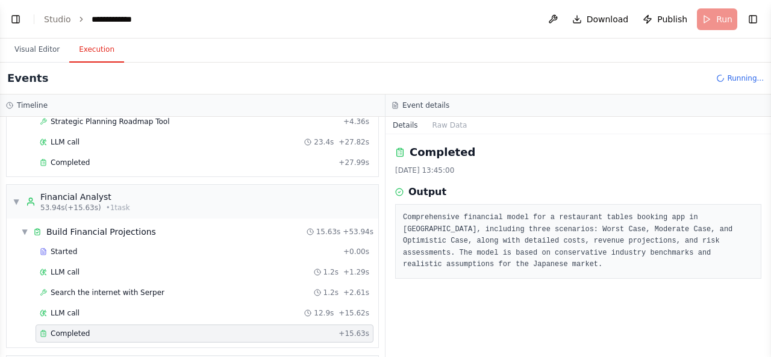
scroll to position [0, 0]
click at [270, 308] on div "LLM call 12.9s + 15.62s" at bounding box center [205, 313] width 330 height 10
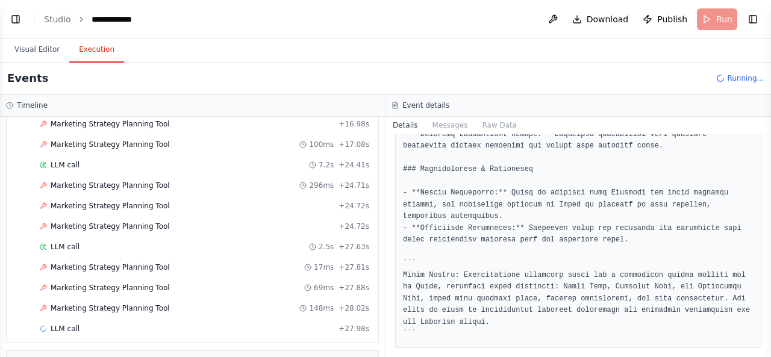
scroll to position [1221, 0]
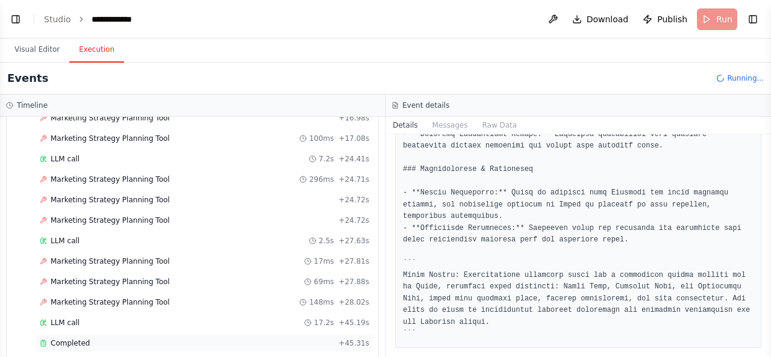
click at [224, 339] on div "Completed" at bounding box center [187, 344] width 294 height 10
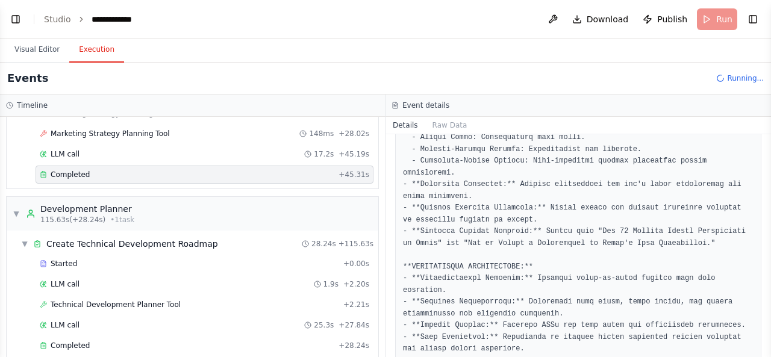
scroll to position [1138, 0]
click at [309, 341] on div "Completed" at bounding box center [187, 346] width 294 height 10
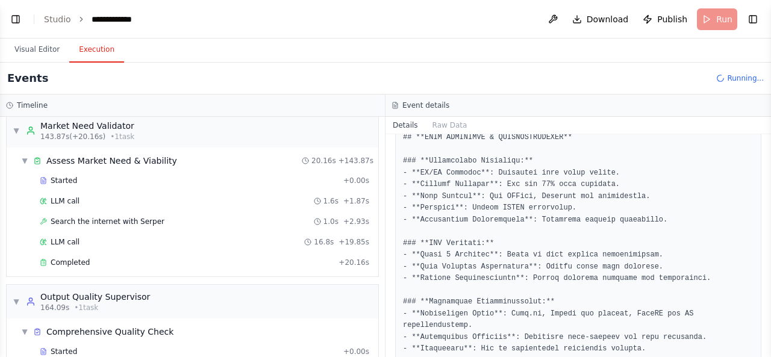
scroll to position [1662, 0]
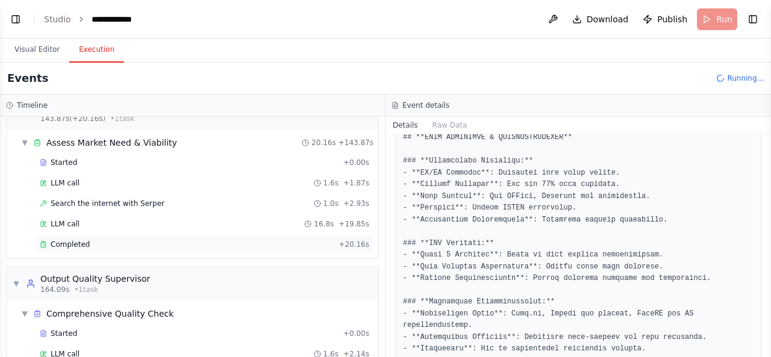
click at [298, 240] on div "Completed" at bounding box center [187, 245] width 294 height 10
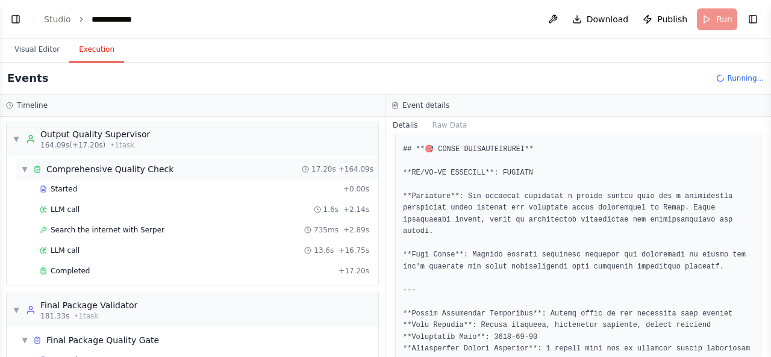
scroll to position [1834, 0]
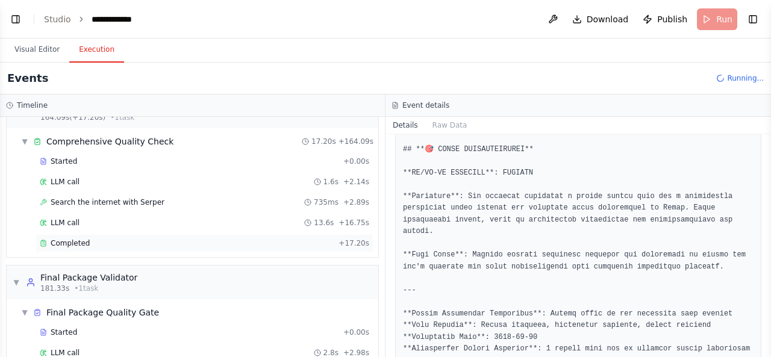
click at [305, 234] on div "Completed + 17.20s" at bounding box center [205, 243] width 338 height 18
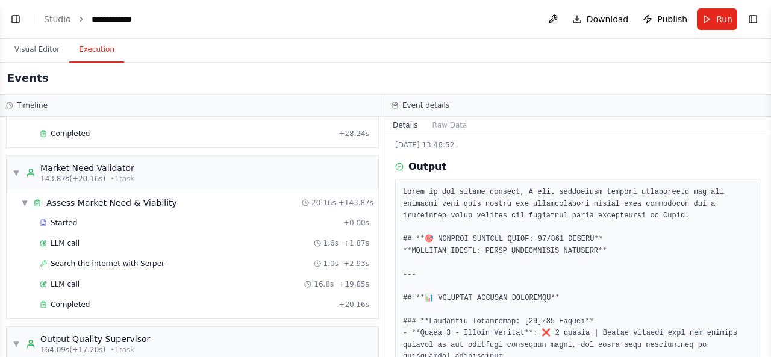
scroll to position [1602, 0]
click at [234, 300] on div "Completed" at bounding box center [187, 305] width 294 height 10
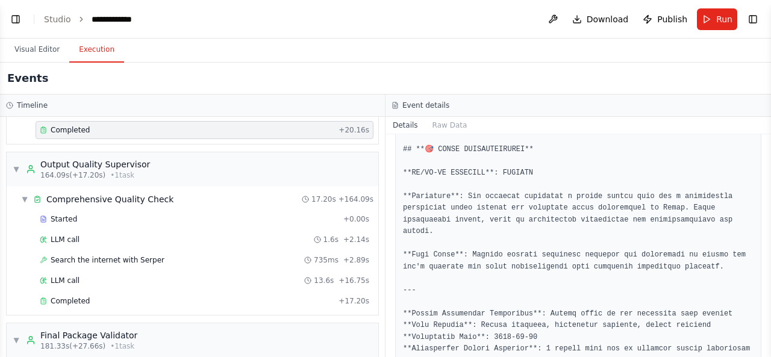
scroll to position [1776, 0]
click at [288, 296] on div "Completed" at bounding box center [187, 301] width 294 height 10
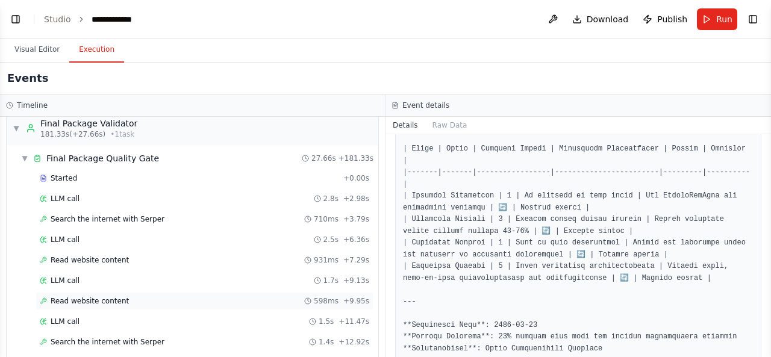
scroll to position [2205, 0]
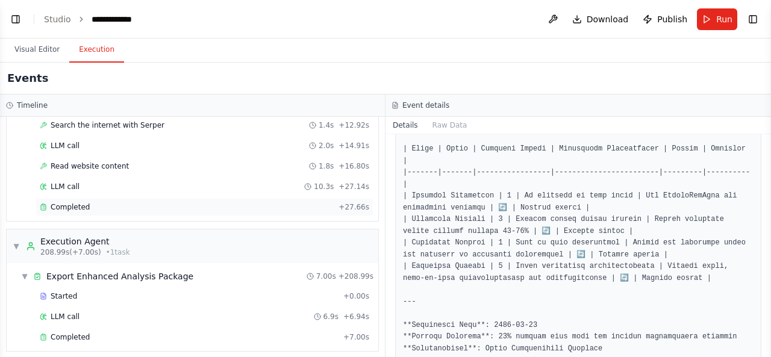
click at [263, 202] on div "Completed" at bounding box center [187, 207] width 294 height 10
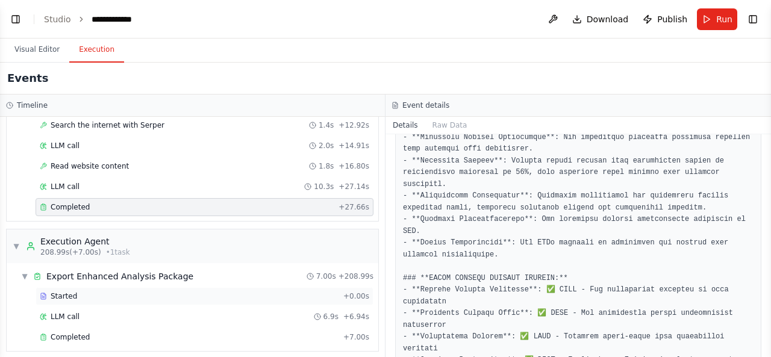
scroll to position [609, 0]
click at [296, 333] on div "Completed" at bounding box center [189, 338] width 299 height 10
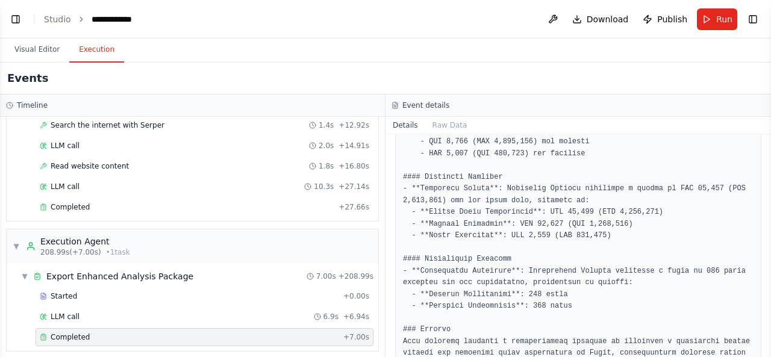
scroll to position [468, 0]
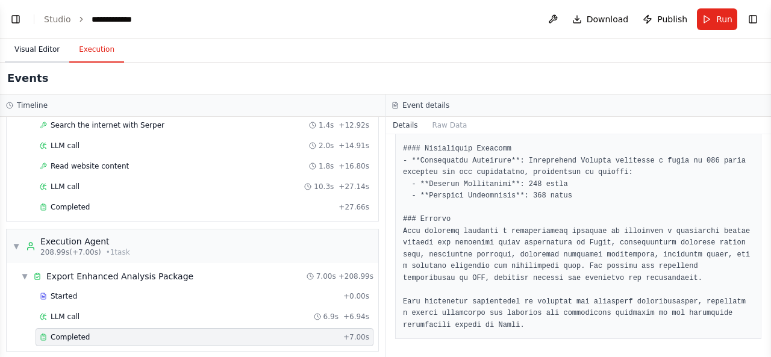
click at [49, 48] on button "Visual Editor" at bounding box center [37, 49] width 64 height 25
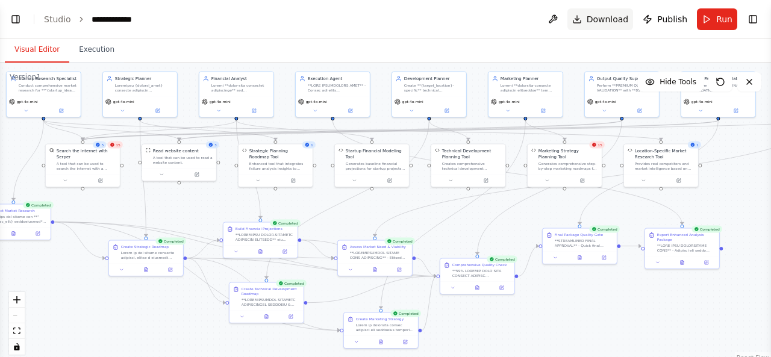
click at [612, 22] on span "Download" at bounding box center [608, 19] width 42 height 12
